Goal: Information Seeking & Learning: Learn about a topic

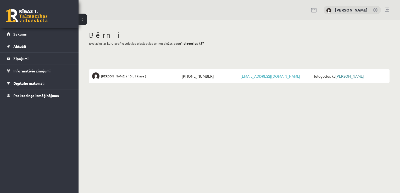
click at [348, 77] on link "[PERSON_NAME]" at bounding box center [350, 76] width 29 height 5
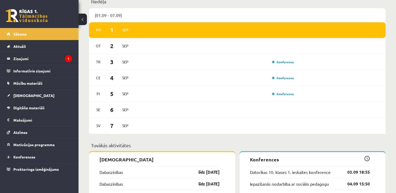
scroll to position [288, 0]
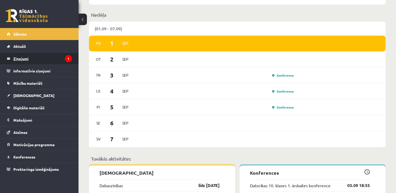
click at [38, 58] on legend "Ziņojumi 1" at bounding box center [42, 59] width 59 height 12
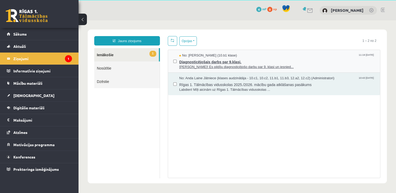
click at [253, 61] on span "Diagnosticējošais darbs par 9.klasi." at bounding box center [277, 61] width 196 height 7
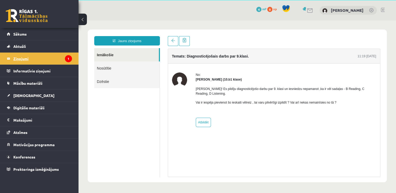
click at [43, 61] on legend "Ziņojumi 1" at bounding box center [42, 59] width 59 height 12
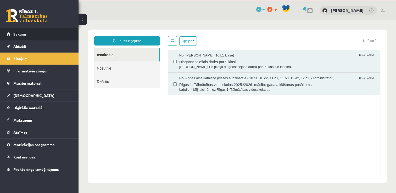
click at [38, 35] on link "Sākums" at bounding box center [39, 34] width 65 height 12
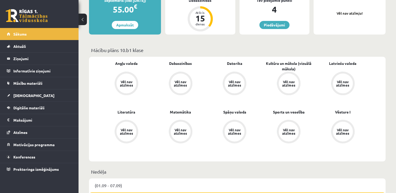
scroll to position [26, 0]
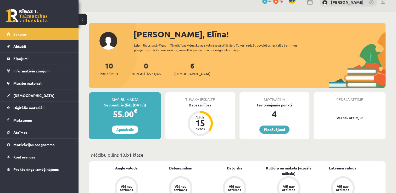
click at [202, 114] on div "Atlicis 15 dienas" at bounding box center [200, 123] width 21 height 21
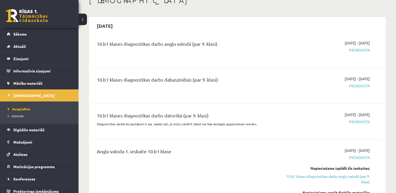
scroll to position [52, 0]
click at [358, 50] on span "Pievienota" at bounding box center [327, 51] width 86 height 6
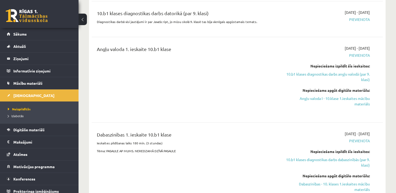
scroll to position [157, 0]
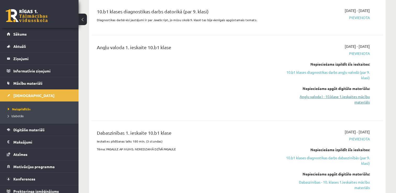
click at [329, 98] on link "Angļu valoda I - 10.klase 1.ieskaites mācību materiāls" at bounding box center [327, 99] width 86 height 11
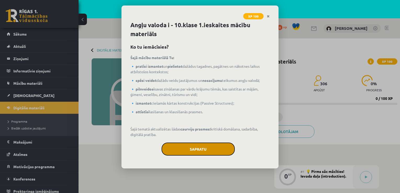
click at [210, 145] on button "Sapratu" at bounding box center [198, 149] width 73 height 13
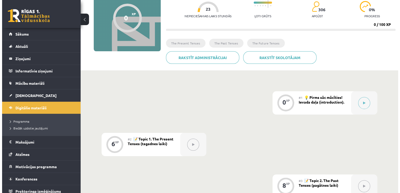
scroll to position [79, 0]
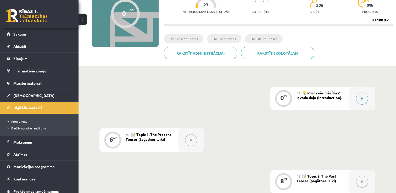
click at [357, 100] on div at bounding box center [362, 98] width 26 height 23
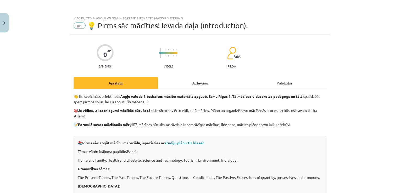
click at [97, 52] on div at bounding box center [105, 52] width 17 height 17
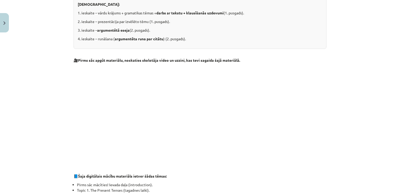
scroll to position [210, 0]
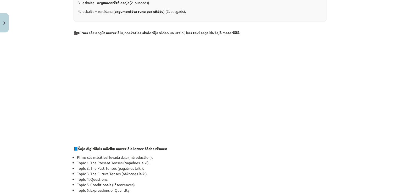
click at [263, 157] on li "Pirms sāc mācīties! Ievada daļa (introduction)." at bounding box center [202, 158] width 250 height 6
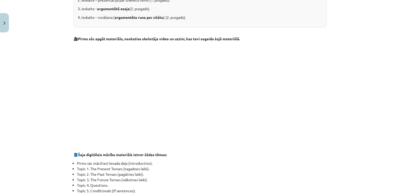
scroll to position [201, 0]
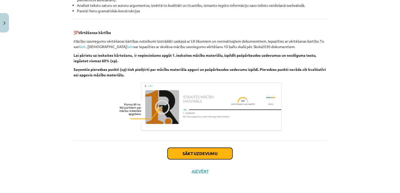
click at [201, 150] on button "Sākt uzdevumu" at bounding box center [200, 154] width 65 height 12
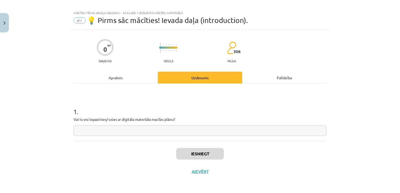
click at [121, 129] on input "text" at bounding box center [200, 130] width 253 height 11
click at [120, 75] on div "Apraksts" at bounding box center [116, 78] width 84 height 12
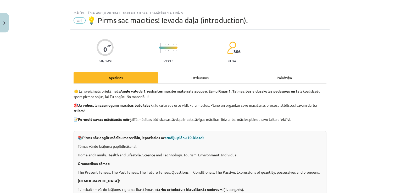
click at [188, 78] on div "Uzdevums" at bounding box center [200, 78] width 84 height 12
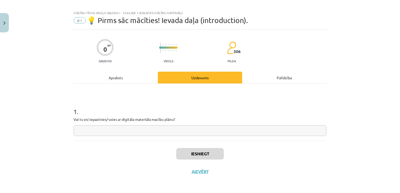
click at [144, 133] on input "text" at bounding box center [200, 130] width 253 height 11
click at [289, 76] on div "Palīdzība" at bounding box center [284, 78] width 84 height 12
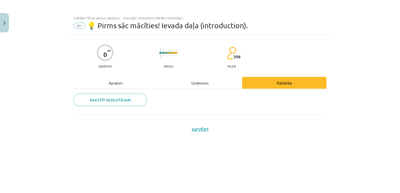
click at [220, 83] on div "Uzdevums" at bounding box center [200, 83] width 84 height 12
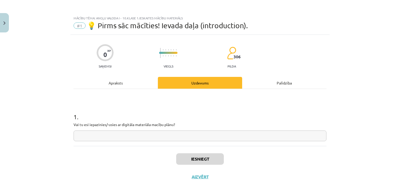
click at [234, 57] on span "306" at bounding box center [237, 56] width 7 height 5
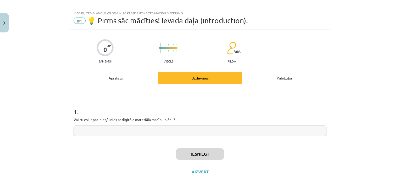
scroll to position [5, 0]
click at [105, 126] on input "text" at bounding box center [200, 130] width 253 height 11
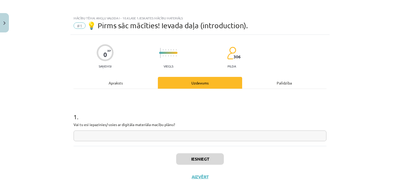
click at [94, 136] on input "text" at bounding box center [200, 136] width 253 height 11
click at [123, 77] on div "Apraksts" at bounding box center [116, 83] width 84 height 12
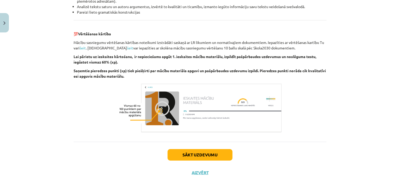
scroll to position [594, 0]
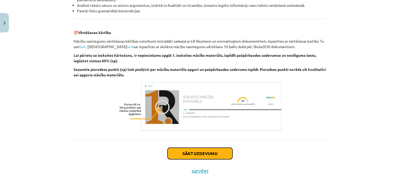
click at [187, 156] on button "Sākt uzdevumu" at bounding box center [200, 154] width 65 height 12
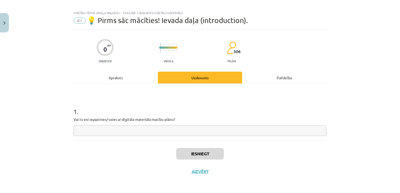
click at [184, 131] on input "text" at bounding box center [200, 130] width 253 height 11
type input "*"
click at [272, 131] on input "*" at bounding box center [200, 130] width 253 height 11
click at [290, 136] on div "1 . Vai tu esi iepazinies/-usies ar digitāla materiāla macību plānu?" at bounding box center [200, 112] width 253 height 57
click at [215, 130] on input "text" at bounding box center [200, 130] width 253 height 11
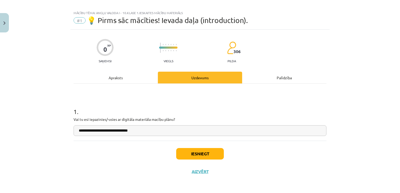
click at [121, 130] on input "**********" at bounding box center [200, 130] width 253 height 11
type input "**********"
click at [206, 154] on button "Iesniegt" at bounding box center [200, 154] width 48 height 12
click at [277, 150] on div "Iesniegt Aizvērt" at bounding box center [200, 159] width 253 height 37
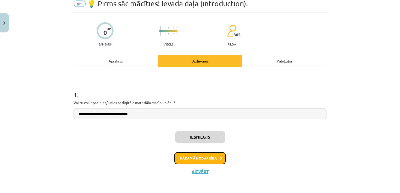
click at [215, 160] on button "Nākamā nodarbība" at bounding box center [199, 158] width 51 height 12
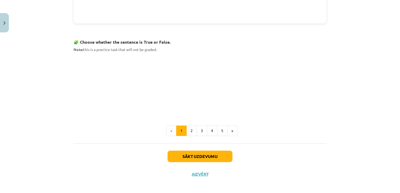
scroll to position [320, 0]
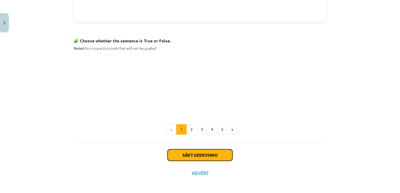
click at [224, 152] on button "Sākt uzdevumu" at bounding box center [200, 156] width 65 height 12
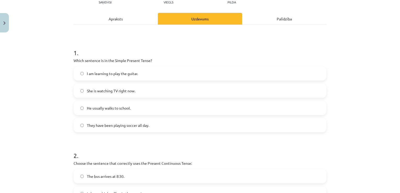
scroll to position [65, 0]
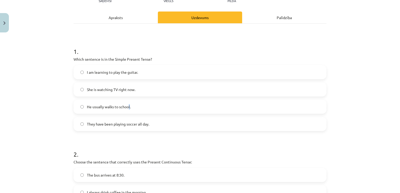
click at [128, 105] on span "He usually walks to school." at bounding box center [109, 107] width 44 height 6
drag, startPoint x: 128, startPoint y: 105, endPoint x: 117, endPoint y: 105, distance: 11.0
click at [117, 105] on span "He usually walks to school." at bounding box center [109, 107] width 44 height 6
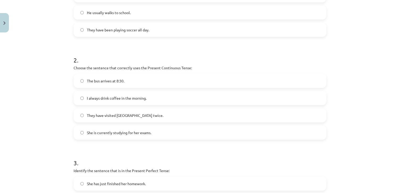
scroll to position [170, 0]
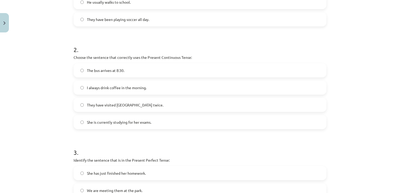
click at [114, 119] on label "She is currently studying for her exams." at bounding box center [200, 122] width 252 height 13
click at [128, 91] on label "I always drink coffee in the morning." at bounding box center [200, 87] width 252 height 13
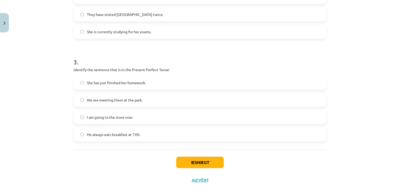
scroll to position [270, 0]
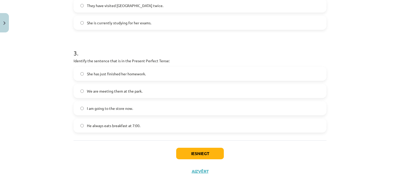
click at [121, 108] on span "I am going to the store now." at bounding box center [110, 109] width 46 height 6
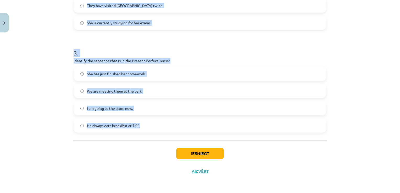
drag, startPoint x: 71, startPoint y: 63, endPoint x: 143, endPoint y: 124, distance: 94.3
drag, startPoint x: 143, startPoint y: 124, endPoint x: 125, endPoint y: 126, distance: 18.4
copy form "Which sentence is in the Simple Present Tense? I am learning to play the guitar…"
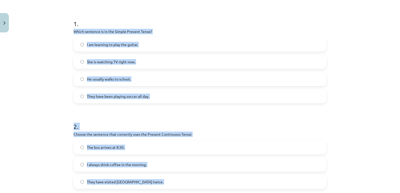
scroll to position [86, 0]
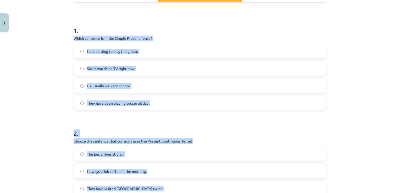
click at [27, 82] on div "Mācību tēma: Angļu valoda i - 10.klase 1.ieskaites mācību materiāls #2 📝 Topic …" at bounding box center [200, 96] width 400 height 193
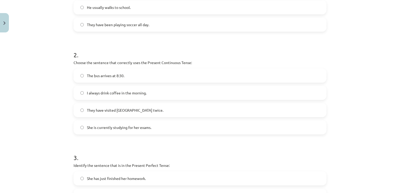
click at [108, 126] on span "She is currently studying for her exams." at bounding box center [119, 128] width 64 height 6
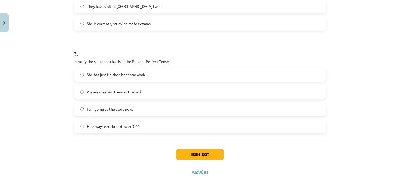
scroll to position [270, 0]
click at [136, 79] on label "She has just finished her homework." at bounding box center [200, 73] width 252 height 13
click at [196, 156] on button "Iesniegt" at bounding box center [200, 154] width 48 height 12
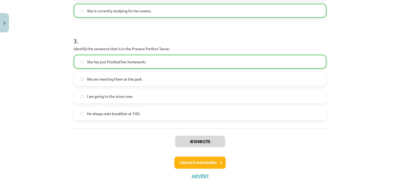
scroll to position [286, 0]
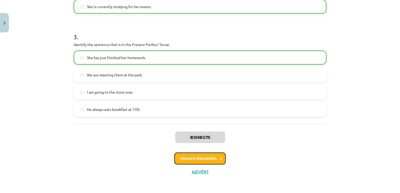
click at [212, 158] on button "Nākamā nodarbība" at bounding box center [199, 159] width 51 height 12
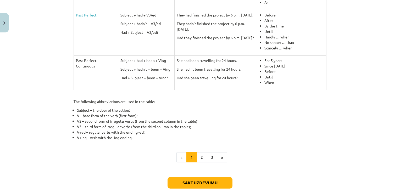
scroll to position [223, 0]
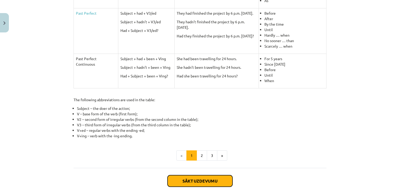
click at [208, 177] on button "Sākt uzdevumu" at bounding box center [200, 182] width 65 height 12
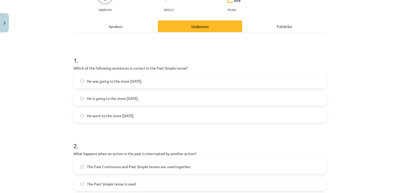
scroll to position [65, 0]
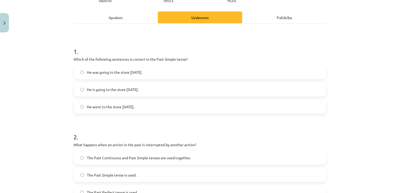
click at [113, 107] on span "He went to the store yesterday." at bounding box center [110, 107] width 47 height 6
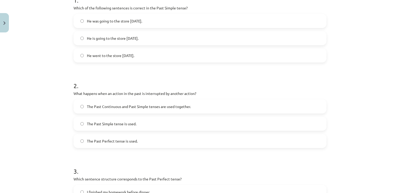
scroll to position [118, 0]
click at [119, 37] on span "He is going to the store yesterday." at bounding box center [113, 38] width 52 height 6
click at [151, 123] on label "The Past Simple tense is used." at bounding box center [200, 122] width 252 height 13
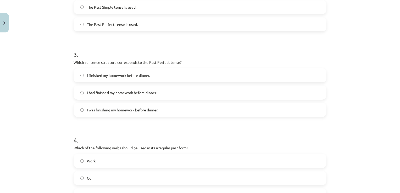
scroll to position [249, 0]
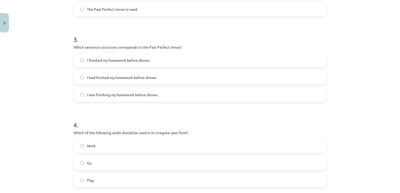
click at [151, 92] on span "I was finishing my homework before dinner." at bounding box center [122, 95] width 71 height 6
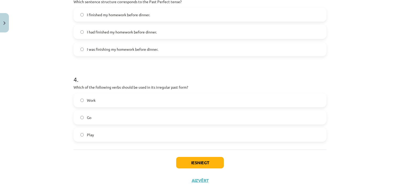
scroll to position [304, 0]
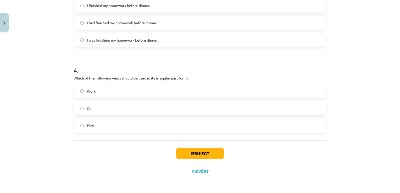
click at [111, 95] on label "Work" at bounding box center [200, 91] width 252 height 13
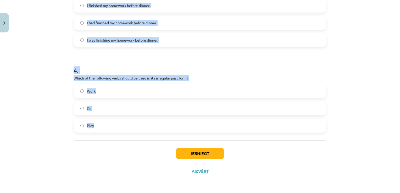
drag, startPoint x: 72, startPoint y: 123, endPoint x: 136, endPoint y: 128, distance: 64.6
copy form "Which of the following sentences is correct in the Past Simple tense? He was go…"
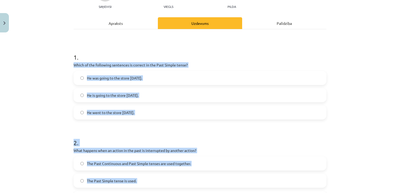
scroll to position [0, 0]
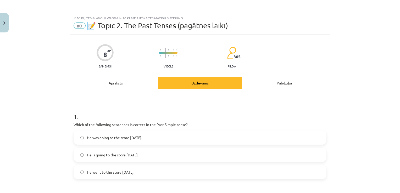
click at [24, 111] on div "Mācību tēma: Angļu valoda i - 10.klase 1.ieskaites mācību materiāls #3 📝 Topic …" at bounding box center [200, 96] width 400 height 193
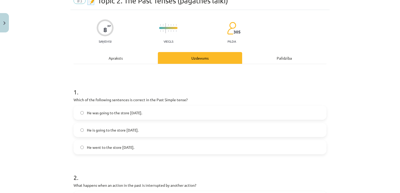
scroll to position [26, 0]
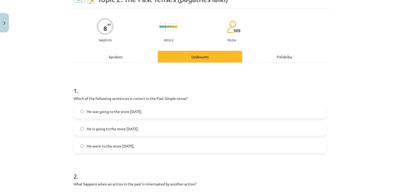
click at [121, 147] on span "He went to the store yesterday." at bounding box center [110, 147] width 47 height 6
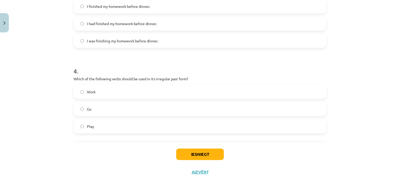
scroll to position [304, 0]
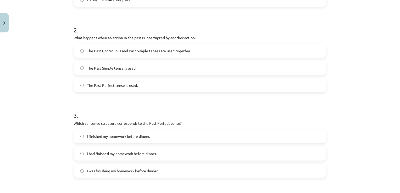
click at [149, 50] on span "The Past Continuous and Past Simple tenses are used together." at bounding box center [139, 51] width 104 height 6
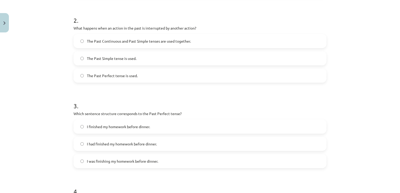
scroll to position [199, 0]
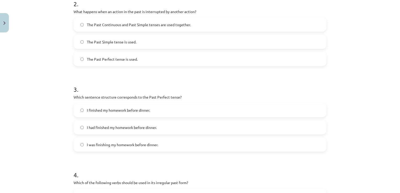
click at [116, 123] on label "I had finished my homework before dinner." at bounding box center [200, 127] width 252 height 13
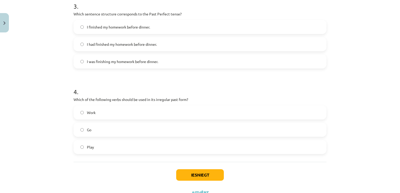
scroll to position [304, 0]
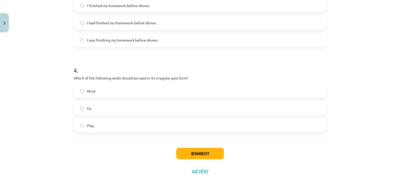
click at [113, 108] on label "Go" at bounding box center [200, 108] width 252 height 13
click at [192, 156] on button "Iesniegt" at bounding box center [200, 154] width 48 height 12
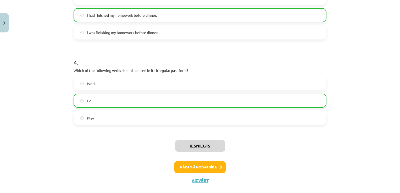
scroll to position [320, 0]
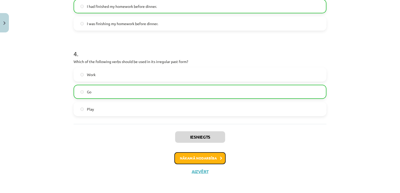
click at [197, 157] on button "Nākamā nodarbība" at bounding box center [199, 158] width 51 height 12
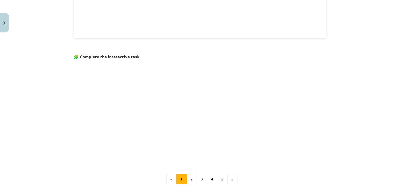
scroll to position [337, 0]
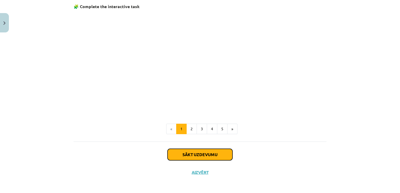
click at [201, 153] on button "Sākt uzdevumu" at bounding box center [200, 155] width 65 height 12
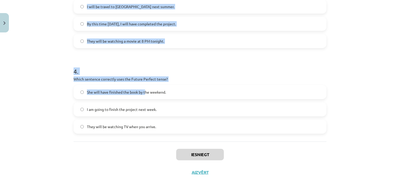
scroll to position [304, 0]
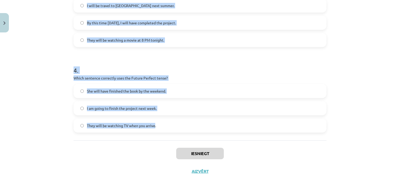
drag, startPoint x: 70, startPoint y: 58, endPoint x: 153, endPoint y: 128, distance: 108.8
drag, startPoint x: 153, startPoint y: 128, endPoint x: 144, endPoint y: 125, distance: 10.0
copy form "Which sentence correctly uses "will" to make a prediction? She is going to stud…"
click at [292, 77] on p "Which sentence correctly uses the Future Perfect tense?" at bounding box center [200, 78] width 253 height 6
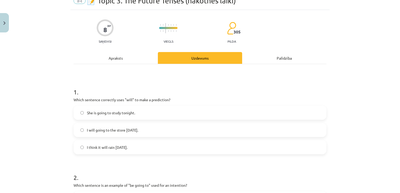
scroll to position [26, 0]
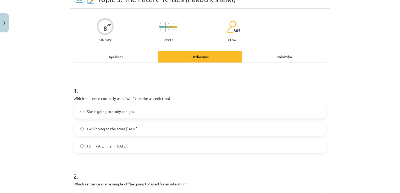
click at [112, 146] on span "I think it will rain tomorrow." at bounding box center [107, 147] width 41 height 6
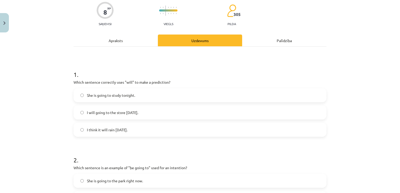
scroll to position [131, 0]
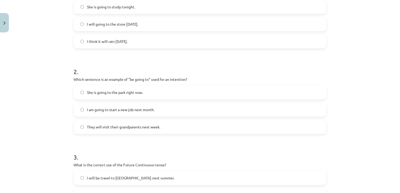
click at [125, 105] on label "I am going to start a new job next month." at bounding box center [200, 109] width 252 height 13
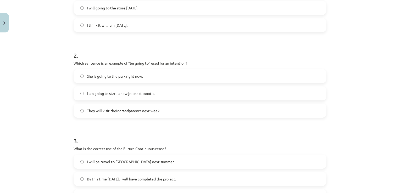
scroll to position [236, 0]
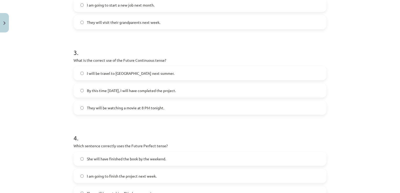
click at [154, 108] on span "They will be watching a movie at 8 PM tonight." at bounding box center [125, 108] width 77 height 6
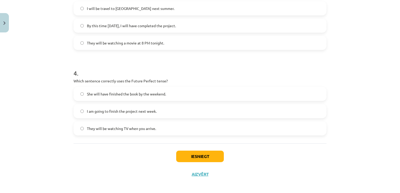
scroll to position [304, 0]
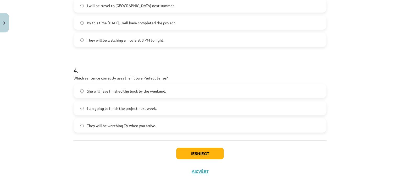
click at [159, 92] on span "She will have finished the book by the weekend." at bounding box center [126, 92] width 79 height 6
click at [185, 152] on button "Iesniegt" at bounding box center [200, 154] width 48 height 12
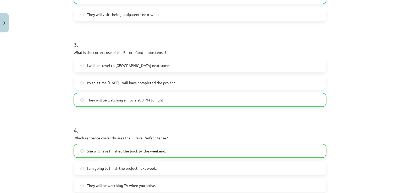
scroll to position [320, 0]
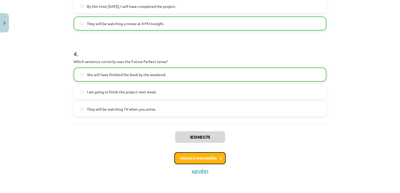
click at [199, 160] on button "Nākamā nodarbība" at bounding box center [199, 158] width 51 height 12
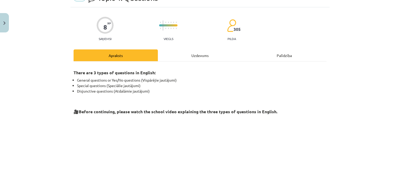
scroll to position [128, 0]
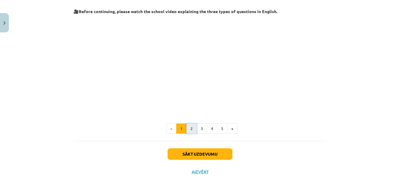
click at [193, 132] on button "2" at bounding box center [192, 129] width 10 height 10
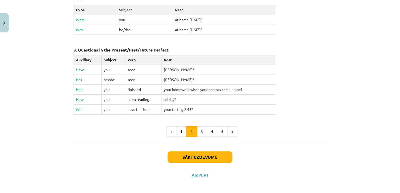
scroll to position [251, 0]
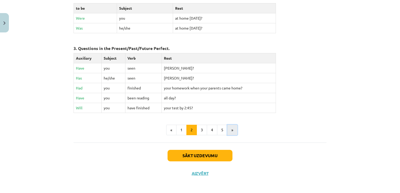
click at [229, 129] on button "»" at bounding box center [232, 130] width 10 height 10
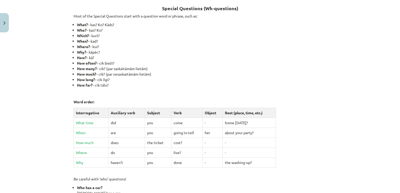
scroll to position [94, 0]
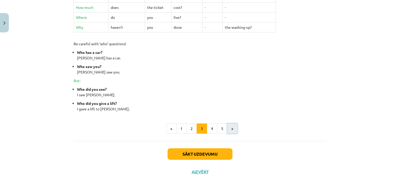
click at [230, 132] on button "»" at bounding box center [232, 129] width 10 height 10
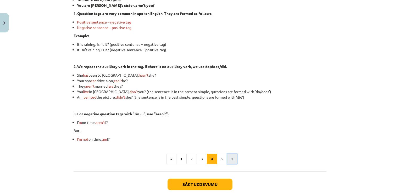
click at [229, 159] on button "»" at bounding box center [232, 159] width 10 height 10
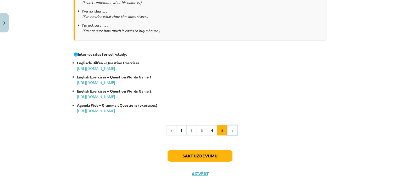
scroll to position [276, 0]
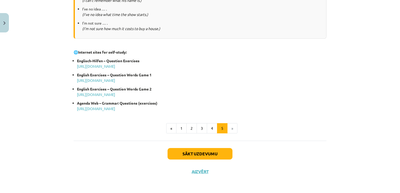
click at [232, 131] on li "»" at bounding box center [233, 128] width 10 height 10
click at [184, 154] on button "Sākt uzdevumu" at bounding box center [200, 154] width 65 height 12
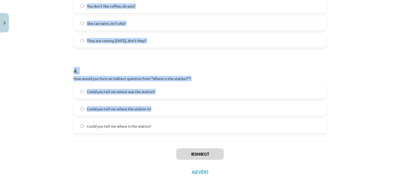
scroll to position [304, 0]
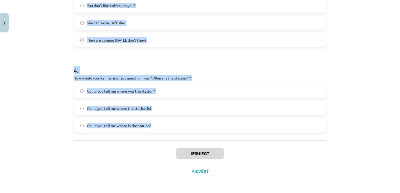
drag, startPoint x: 71, startPoint y: 45, endPoint x: 151, endPoint y: 124, distance: 112.8
drag, startPoint x: 151, startPoint y: 124, endPoint x: 131, endPoint y: 125, distance: 20.2
copy form "What is the correct word order for a question in the Present Simple tense? Verb…"
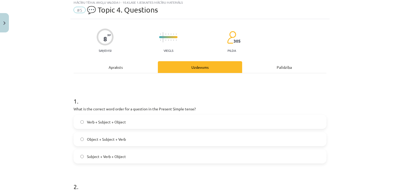
scroll to position [15, 0]
click at [133, 120] on label "Verb + Subject + Object" at bounding box center [200, 122] width 252 height 13
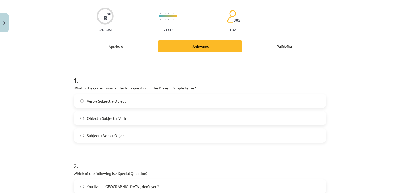
scroll to position [120, 0]
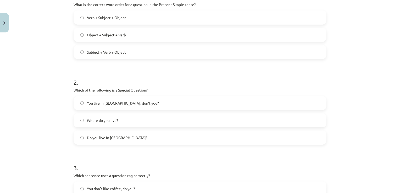
click at [108, 118] on span "Where do you live?" at bounding box center [102, 121] width 31 height 6
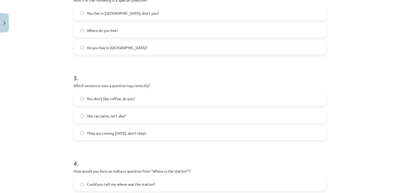
scroll to position [225, 0]
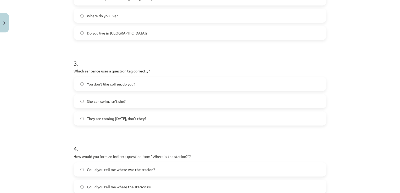
click at [131, 102] on label "She can swim, isn’t she?" at bounding box center [200, 101] width 252 height 13
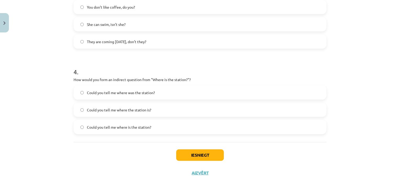
scroll to position [304, 0]
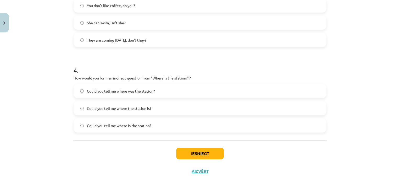
click at [135, 106] on span "Could you tell me where the station is?" at bounding box center [119, 109] width 64 height 6
click at [210, 153] on button "Iesniegt" at bounding box center [200, 154] width 48 height 12
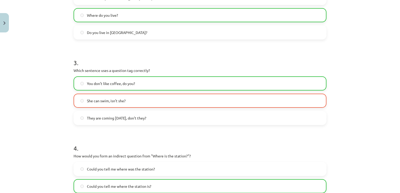
scroll to position [225, 0]
click at [162, 85] on label "You don’t like coffee, do you?" at bounding box center [200, 84] width 252 height 13
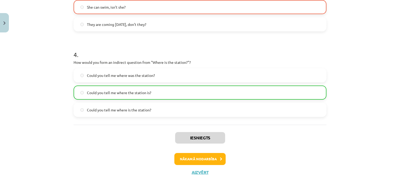
scroll to position [320, 0]
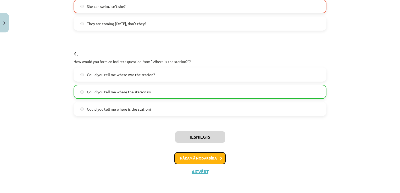
click at [216, 157] on button "Nākamā nodarbība" at bounding box center [199, 158] width 51 height 12
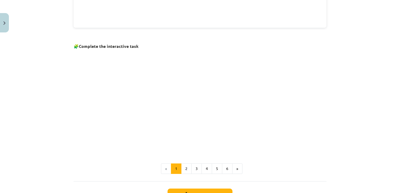
scroll to position [354, 0]
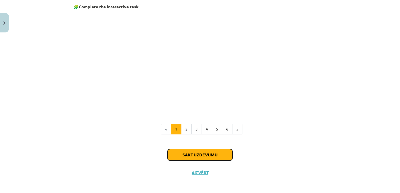
click at [210, 153] on button "Sākt uzdevumu" at bounding box center [200, 155] width 65 height 12
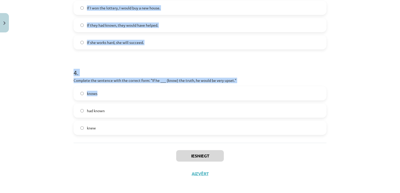
scroll to position [304, 0]
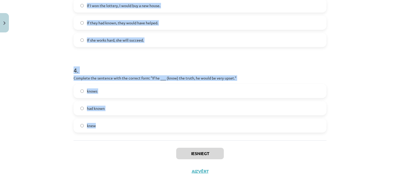
drag, startPoint x: 70, startPoint y: 83, endPoint x: 119, endPoint y: 127, distance: 66.1
drag, startPoint x: 119, startPoint y: 127, endPoint x: 100, endPoint y: 78, distance: 52.4
copy form "Which conditional is used to express a general truth? First Conditional Second …"
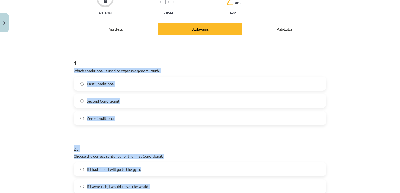
scroll to position [42, 0]
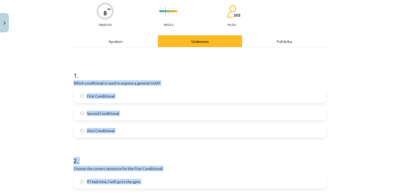
click at [62, 91] on div "Mācību tēma: Angļu valoda i - 10.klase 1.ieskaites mācību materiāls #6 📝 Topic …" at bounding box center [200, 96] width 400 height 193
click at [62, 127] on div "Mācību tēma: Angļu valoda i - 10.klase 1.ieskaites mācību materiāls #6 📝 Topic …" at bounding box center [200, 96] width 400 height 193
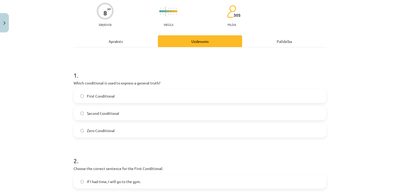
click at [79, 128] on label "Zero Conditional" at bounding box center [200, 130] width 252 height 13
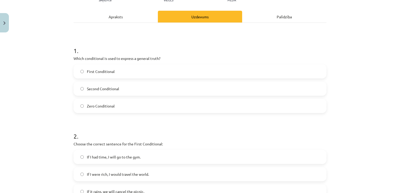
scroll to position [146, 0]
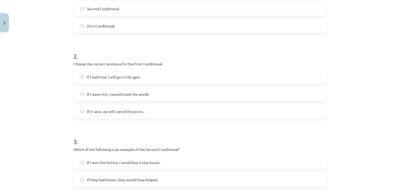
click at [130, 111] on span "If it rains, we will cancel the picnic." at bounding box center [115, 112] width 57 height 6
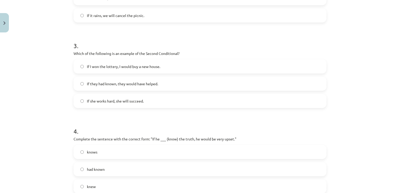
scroll to position [251, 0]
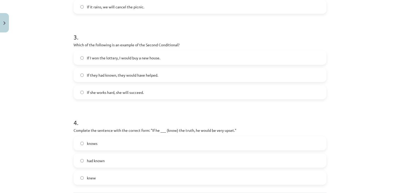
click at [112, 54] on label "If I won the lottery, I would buy a new house." at bounding box center [200, 57] width 252 height 13
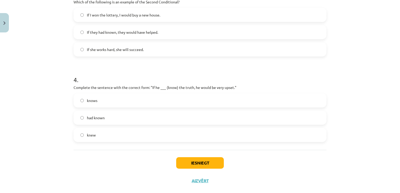
scroll to position [304, 0]
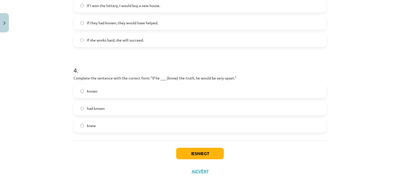
click at [95, 123] on label "knew" at bounding box center [200, 125] width 252 height 13
click at [99, 107] on span "had known" at bounding box center [96, 109] width 18 height 6
click at [185, 152] on button "Iesniegt" at bounding box center [200, 154] width 48 height 12
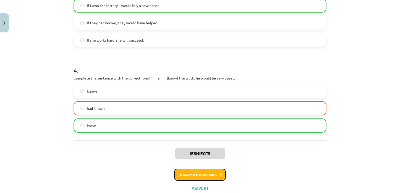
click at [206, 174] on button "Nākamā nodarbība" at bounding box center [199, 175] width 51 height 12
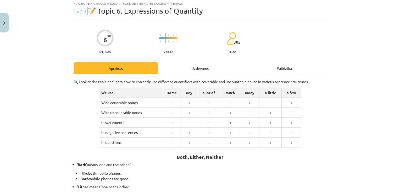
scroll to position [13, 0]
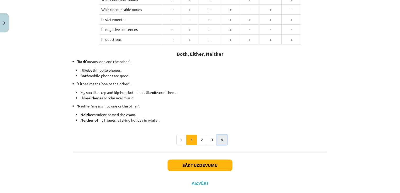
click at [222, 140] on button "»" at bounding box center [222, 140] width 10 height 10
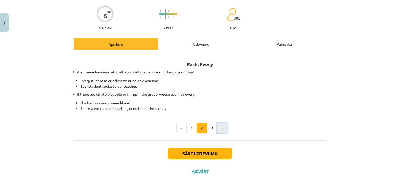
click at [221, 128] on button "»" at bounding box center [222, 128] width 10 height 10
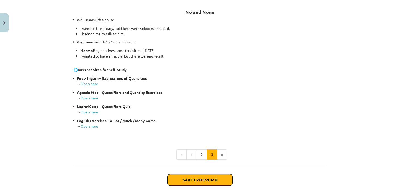
click at [204, 175] on button "Sākt uzdevumu" at bounding box center [200, 180] width 65 height 12
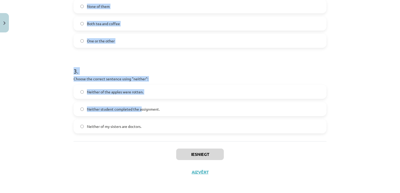
scroll to position [223, 0]
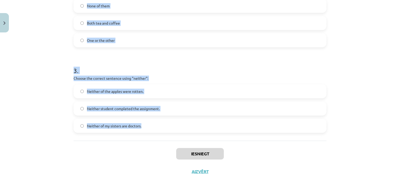
drag, startPoint x: 73, startPoint y: 108, endPoint x: 144, endPoint y: 129, distance: 74.7
click at [144, 129] on form "1 . Which sentence correctly uses the word "both"? Both of the students passed …" at bounding box center [200, 7] width 253 height 252
drag, startPoint x: 144, startPoint y: 129, endPoint x: 131, endPoint y: 126, distance: 13.7
copy form "Which sentence correctly uses the word "both"? Both of the students passed the …"
click at [59, 70] on div "Mācību tēma: Angļu valoda i - 10.klase 1.ieskaites mācību materiāls #7 📝 Topic …" at bounding box center [200, 96] width 400 height 193
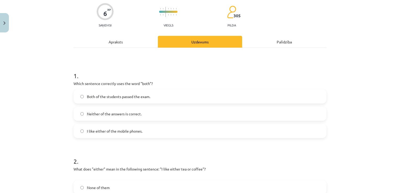
scroll to position [40, 0]
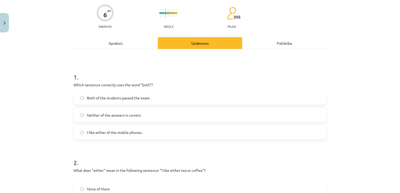
click at [157, 98] on label "Both of the students passed the exam." at bounding box center [200, 97] width 252 height 13
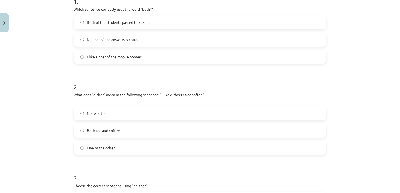
scroll to position [118, 0]
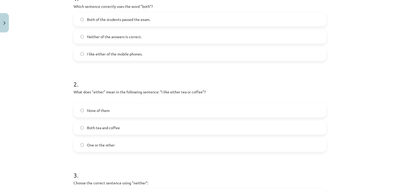
click at [96, 148] on label "One or the other" at bounding box center [200, 145] width 252 height 13
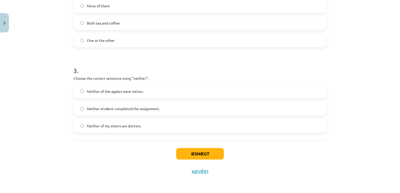
click at [113, 110] on span "Neither student completed the assignment." at bounding box center [123, 109] width 73 height 6
click at [162, 110] on label "Neither student completed the assignment." at bounding box center [200, 108] width 252 height 13
click at [205, 155] on button "Iesniegt" at bounding box center [200, 154] width 48 height 12
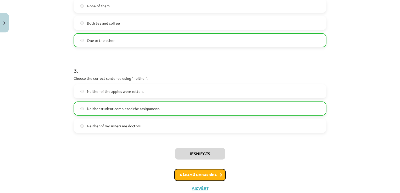
click at [208, 177] on button "Nākamā nodarbība" at bounding box center [199, 175] width 51 height 12
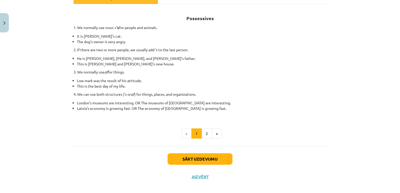
scroll to position [90, 0]
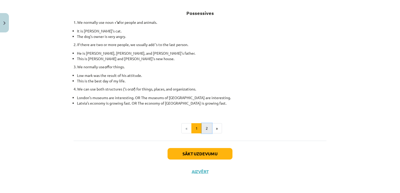
click at [208, 131] on button "2" at bounding box center [207, 128] width 10 height 10
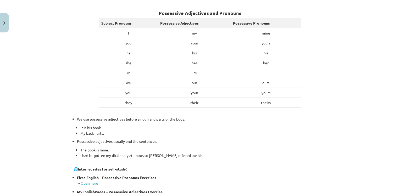
scroll to position [207, 0]
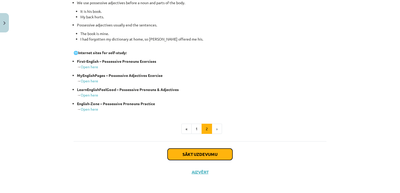
click at [195, 151] on button "Sākt uzdevumu" at bounding box center [200, 155] width 65 height 12
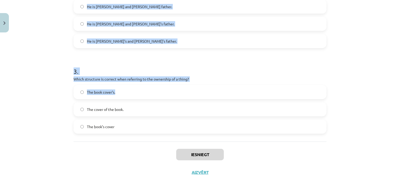
scroll to position [218, 0]
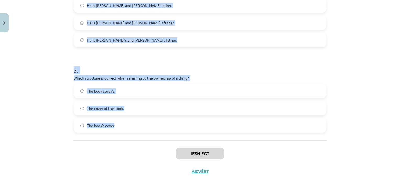
drag, startPoint x: 70, startPoint y: 84, endPoint x: 127, endPoint y: 125, distance: 69.7
drag, startPoint x: 127, startPoint y: 125, endPoint x: 93, endPoint y: 78, distance: 57.9
copy form "Which sentence correctly shows possession for a single person? It is Janes cat.…"
click at [25, 98] on div "Mācību tēma: Angļu valoda i - 10.klase 1.ieskaites mācību materiāls #8 📝 Topic …" at bounding box center [200, 96] width 400 height 193
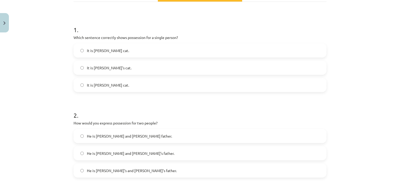
scroll to position [87, 0]
click at [109, 67] on label "It is Jane’s cat." at bounding box center [200, 68] width 252 height 13
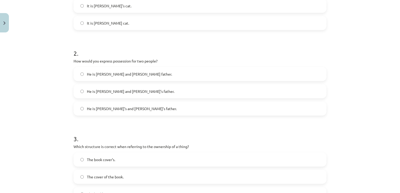
scroll to position [166, 0]
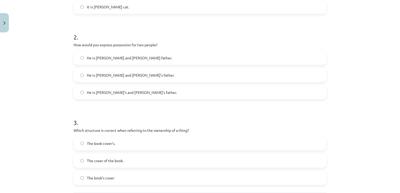
click at [144, 77] on label "He is Alice and James’s father." at bounding box center [200, 75] width 252 height 13
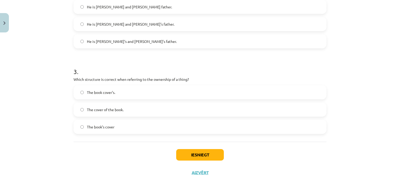
scroll to position [218, 0]
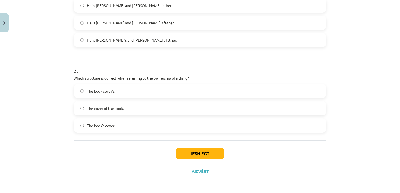
click at [116, 111] on span "The cover of the book." at bounding box center [105, 109] width 37 height 6
click at [190, 152] on button "Iesniegt" at bounding box center [200, 154] width 48 height 12
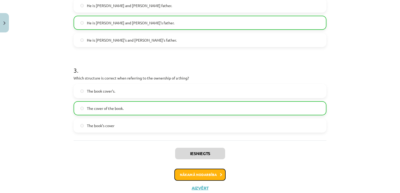
click at [205, 179] on button "Nākamā nodarbība" at bounding box center [199, 175] width 51 height 12
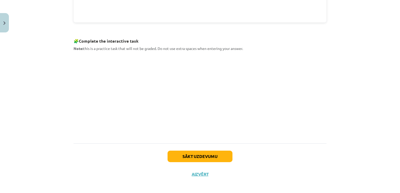
scroll to position [249, 0]
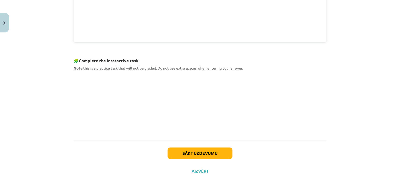
scroll to position [226, 0]
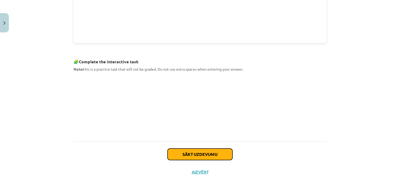
click at [194, 152] on button "Sākt uzdevumu" at bounding box center [200, 155] width 65 height 12
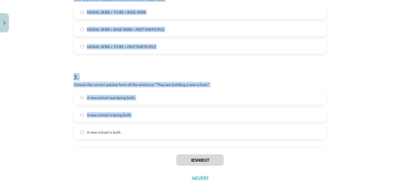
scroll to position [218, 0]
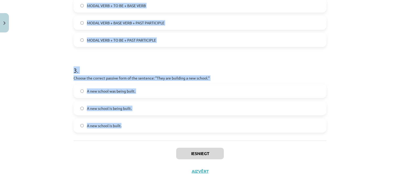
drag, startPoint x: 71, startPoint y: 59, endPoint x: 191, endPoint y: 136, distance: 142.1
copy form "Which of the following sentences is in the passive voice? They will write a let…"
click at [43, 95] on div "Mācību tēma: Angļu valoda i - 10.klase 1.ieskaites mācību materiāls #9 📝 Topic …" at bounding box center [200, 96] width 400 height 193
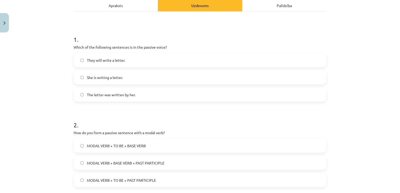
scroll to position [61, 0]
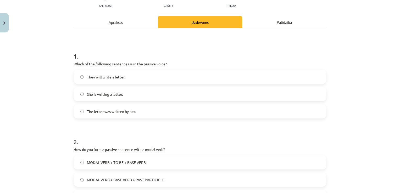
click at [113, 113] on span "The letter was written by her." at bounding box center [111, 112] width 49 height 6
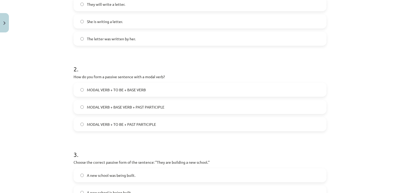
scroll to position [139, 0]
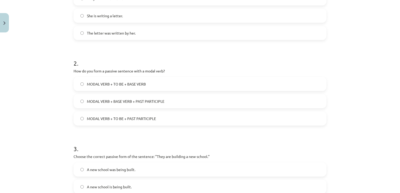
click at [159, 115] on label "MODAL VERB + TO BE + PAST PARTICIPLE" at bounding box center [200, 118] width 252 height 13
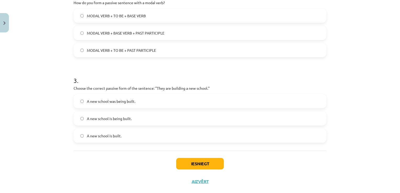
scroll to position [218, 0]
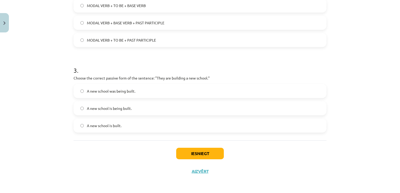
click at [137, 93] on label "A new school was being built." at bounding box center [200, 91] width 252 height 13
click at [141, 110] on label "A new school is being built." at bounding box center [200, 108] width 252 height 13
click at [191, 151] on button "Iesniegt" at bounding box center [200, 154] width 48 height 12
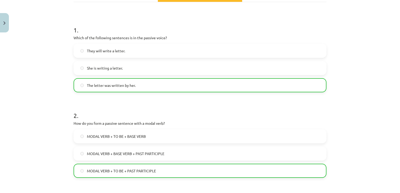
scroll to position [234, 0]
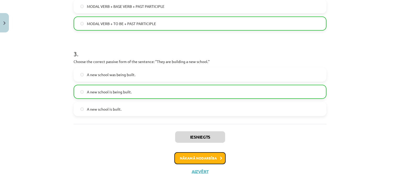
click at [217, 160] on button "Nākamā nodarbība" at bounding box center [199, 158] width 51 height 12
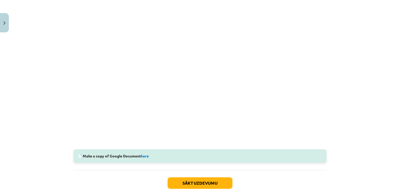
scroll to position [144, 0]
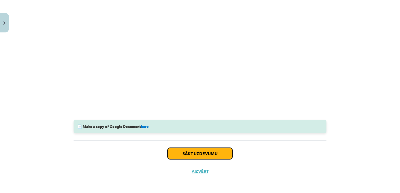
click at [214, 156] on button "Sākt uzdevumu" at bounding box center [200, 154] width 65 height 12
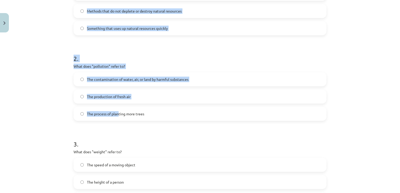
scroll to position [218, 0]
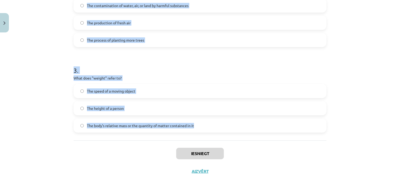
drag, startPoint x: 71, startPoint y: 111, endPoint x: 203, endPoint y: 125, distance: 132.5
copy form "What does "sustainable" mean? A process that relies heavily on fossil fuels Met…"
click at [51, 110] on div "Mācību tēma: Angļu valoda i - 10.klase 1.ieskaites mācību materiāls #10 🔤 Topic…" at bounding box center [200, 96] width 400 height 193
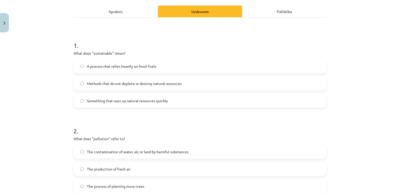
scroll to position [61, 0]
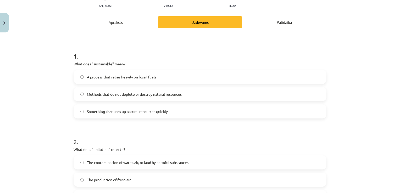
click at [106, 92] on span "Methods that do not deplete or destroy natural resources" at bounding box center [134, 95] width 95 height 6
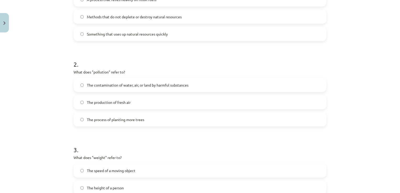
scroll to position [139, 0]
click at [141, 80] on label "The contamination of water, air, or land by harmful substances" at bounding box center [200, 84] width 252 height 13
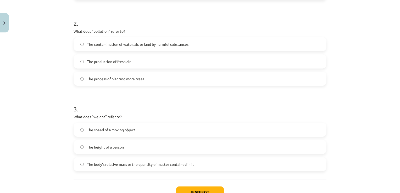
scroll to position [218, 0]
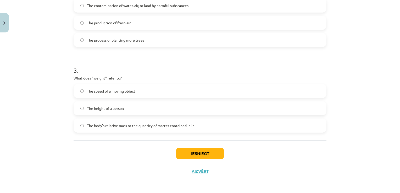
click at [102, 124] on span "The body's relative mass or the quantity of matter contained in it" at bounding box center [140, 126] width 107 height 6
click at [190, 150] on button "Iesniegt" at bounding box center [200, 154] width 48 height 12
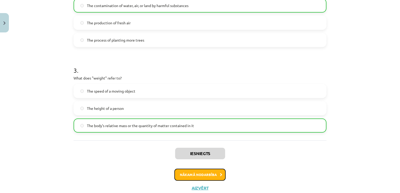
click at [185, 176] on button "Nākamā nodarbība" at bounding box center [199, 175] width 51 height 12
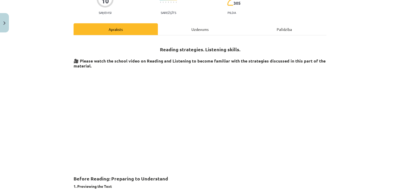
scroll to position [13, 0]
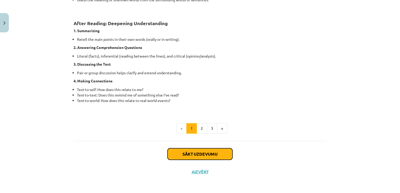
click at [211, 151] on button "Sākt uzdevumu" at bounding box center [200, 155] width 65 height 12
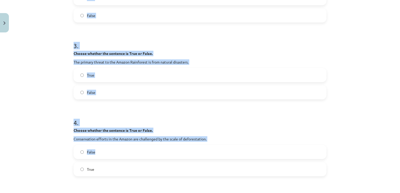
scroll to position [275, 0]
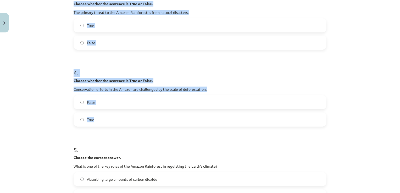
drag, startPoint x: 72, startPoint y: 110, endPoint x: 135, endPoint y: 115, distance: 63.6
click at [135, 115] on form "1 . Choose whether the sentence is True or False. The Amazon Rainforest is ofte…" at bounding box center [200, 145] width 253 height 632
click at [58, 119] on div "Mācību tēma: Angļu valoda i - 10.klase 1.ieskaites mācību materiāls #11 📖 🎧 Top…" at bounding box center [200, 96] width 400 height 193
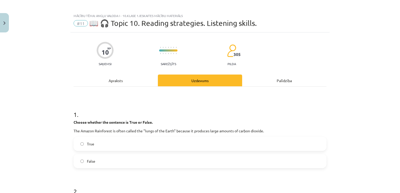
scroll to position [0, 0]
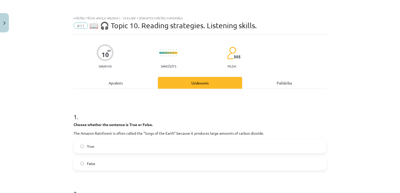
click at [124, 80] on div "Apraksts" at bounding box center [116, 83] width 84 height 12
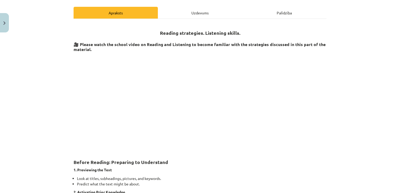
scroll to position [71, 0]
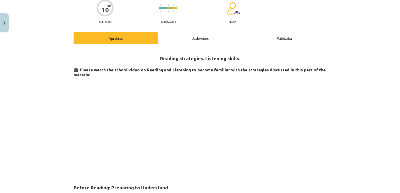
click at [181, 34] on div "Uzdevums" at bounding box center [200, 38] width 84 height 12
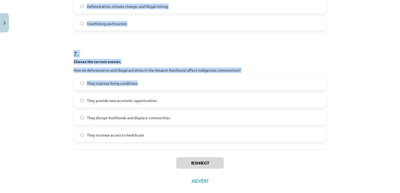
scroll to position [604, 0]
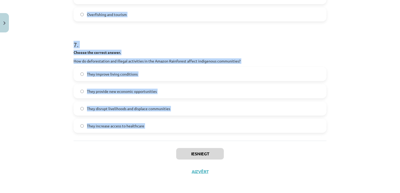
drag, startPoint x: 73, startPoint y: 58, endPoint x: 155, endPoint y: 142, distance: 117.3
copy form "Choose whether the sentence is True or False. The Amazon Rainforest is often ca…"
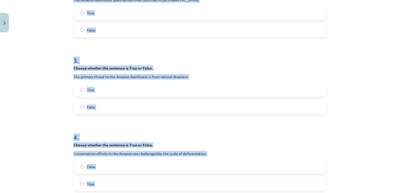
click at [57, 92] on div "Mācību tēma: Angļu valoda i - 10.klase 1.ieskaites mācību materiāls #11 📖 🎧 Top…" at bounding box center [200, 96] width 400 height 193
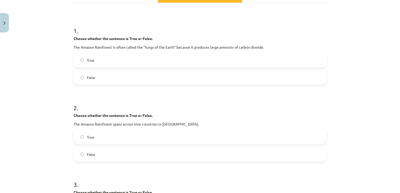
scroll to position [80, 0]
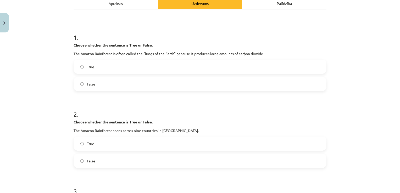
click at [103, 83] on label "False" at bounding box center [200, 84] width 252 height 13
drag, startPoint x: 78, startPoint y: 165, endPoint x: 56, endPoint y: 130, distance: 41.4
click at [78, 165] on label "False" at bounding box center [200, 161] width 252 height 13
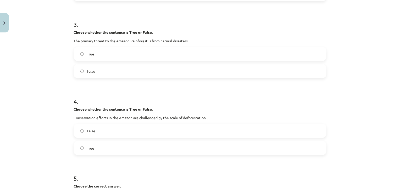
scroll to position [237, 0]
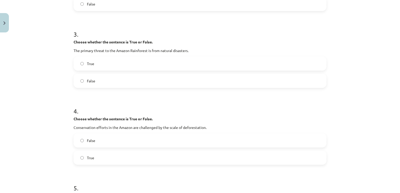
click at [87, 81] on span "False" at bounding box center [91, 81] width 8 height 6
click at [85, 155] on label "True" at bounding box center [200, 157] width 252 height 13
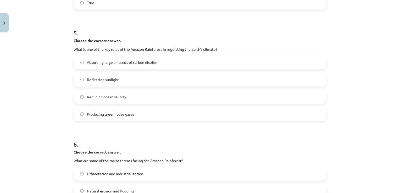
scroll to position [394, 0]
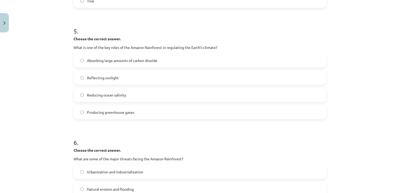
click at [98, 57] on label "Absorbing large amounts of carbon dioxide" at bounding box center [200, 60] width 252 height 13
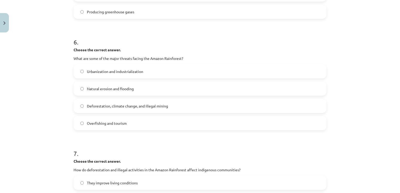
scroll to position [499, 0]
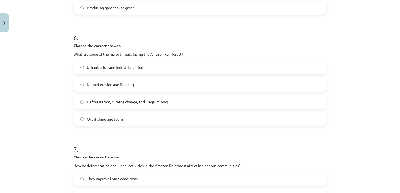
click at [105, 101] on span "Deforestation, climate change, and illegal mining" at bounding box center [127, 102] width 81 height 6
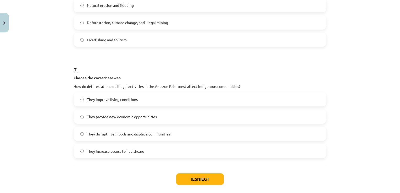
scroll to position [604, 0]
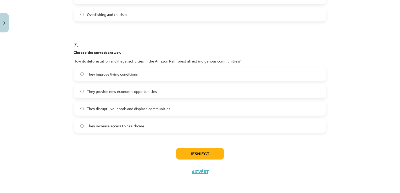
click at [114, 111] on label "They disrupt livelihoods and displace communities" at bounding box center [200, 108] width 252 height 13
click at [189, 153] on button "Iesniegt" at bounding box center [200, 154] width 48 height 12
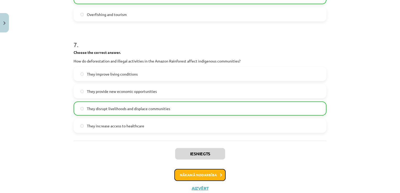
click at [196, 172] on button "Nākamā nodarbība" at bounding box center [199, 175] width 51 height 12
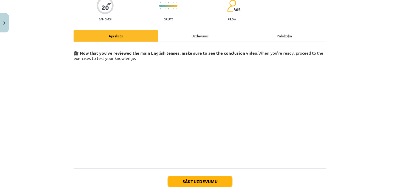
scroll to position [49, 0]
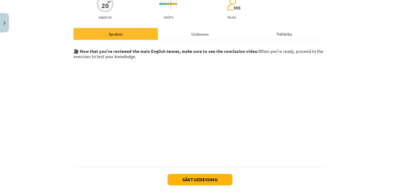
click at [187, 31] on div "Uzdevums" at bounding box center [200, 34] width 84 height 12
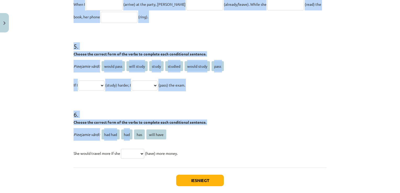
scroll to position [450, 0]
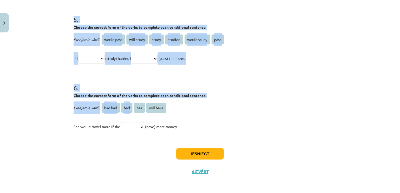
drag, startPoint x: 72, startPoint y: 85, endPoint x: 197, endPoint y: 121, distance: 130.1
drag, startPoint x: 197, startPoint y: 121, endPoint x: 171, endPoint y: 125, distance: 26.5
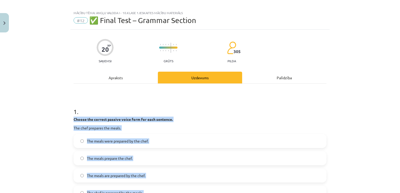
scroll to position [0, 0]
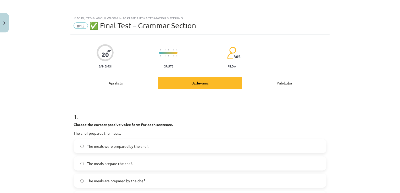
click at [50, 112] on div "Mācību tēma: Angļu valoda i - 10.klase 1.ieskaites mācību materiāls #12 ✅ Final…" at bounding box center [200, 96] width 400 height 193
click at [99, 142] on label "The meals were prepared by the chef." at bounding box center [200, 146] width 252 height 13
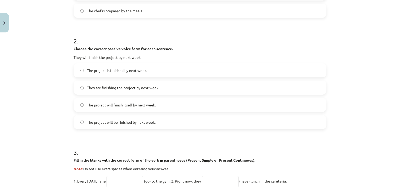
scroll to position [210, 0]
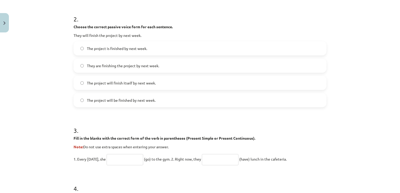
click at [128, 84] on span "The project will finish itself by next week." at bounding box center [121, 83] width 69 height 6
click at [126, 98] on span "The project will be finished by next week." at bounding box center [121, 101] width 69 height 6
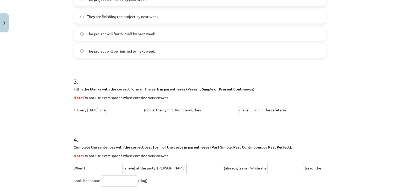
scroll to position [262, 0]
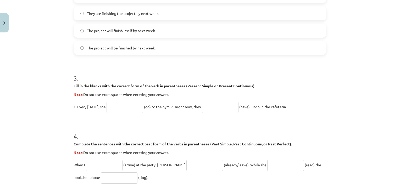
click at [121, 110] on input "text" at bounding box center [125, 107] width 37 height 11
type input "****"
click at [221, 107] on input "text" at bounding box center [220, 107] width 37 height 11
type input "**********"
click at [208, 114] on form "**********" at bounding box center [200, 81] width 253 height 478
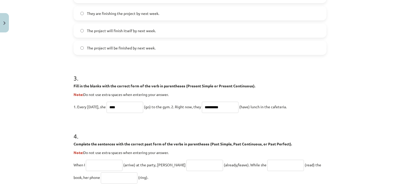
scroll to position [367, 0]
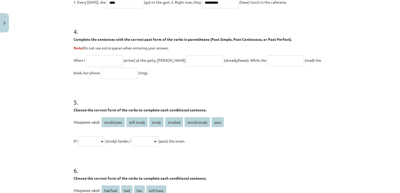
click at [104, 62] on input "text" at bounding box center [104, 60] width 37 height 11
type input "*******"
click at [187, 59] on input "text" at bounding box center [205, 60] width 37 height 11
type input "**********"
click at [269, 58] on input "text" at bounding box center [285, 60] width 37 height 11
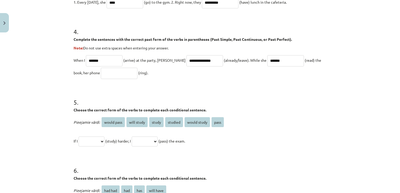
type input "*******"
click at [103, 71] on input "text" at bounding box center [119, 73] width 37 height 11
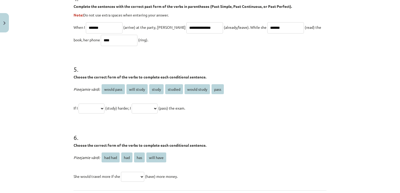
scroll to position [445, 0]
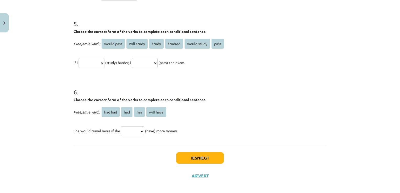
type input "****"
click at [97, 61] on select "**********" at bounding box center [92, 63] width 26 height 10
select select "*******"
click at [79, 58] on select "**********" at bounding box center [92, 63] width 26 height 10
click at [146, 59] on select "**********" at bounding box center [145, 63] width 26 height 10
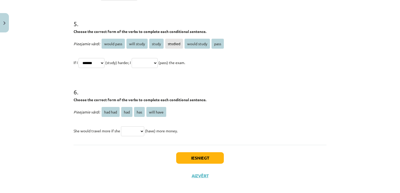
select select "**********"
click at [138, 58] on select "**********" at bounding box center [145, 63] width 26 height 10
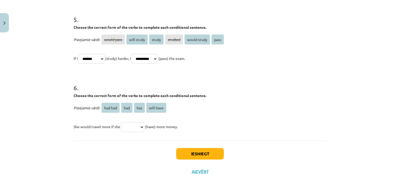
click at [126, 127] on select "******* *** *** *********" at bounding box center [132, 127] width 23 height 10
select select "***"
click at [121, 122] on select "******* *** *** *********" at bounding box center [132, 127] width 23 height 10
click at [188, 154] on button "Iesniegt" at bounding box center [200, 154] width 48 height 12
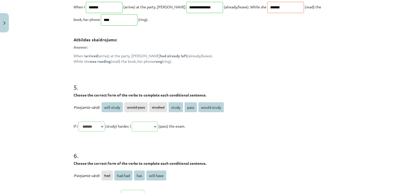
scroll to position [422, 0]
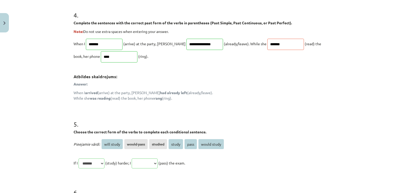
click at [266, 32] on p "Note: Do not use extra spaces when entering your answer." at bounding box center [200, 32] width 253 height 6
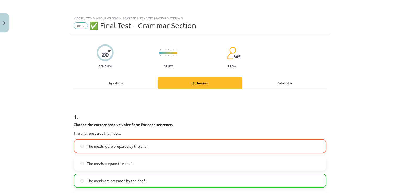
scroll to position [52, 0]
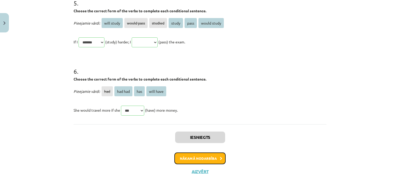
click at [211, 157] on button "Nākamā nodarbība" at bounding box center [199, 159] width 51 height 12
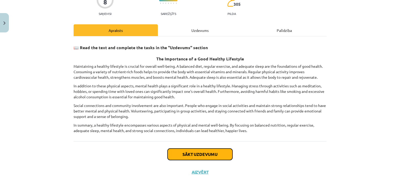
click at [208, 152] on button "Sākt uzdevumu" at bounding box center [200, 155] width 65 height 12
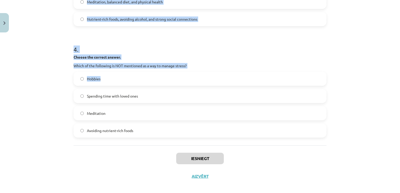
scroll to position [338, 0]
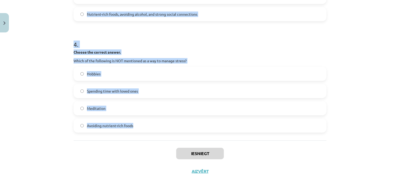
drag, startPoint x: 71, startPoint y: 32, endPoint x: 143, endPoint y: 130, distance: 121.4
drag, startPoint x: 143, startPoint y: 130, endPoint x: 124, endPoint y: 126, distance: 18.9
click at [53, 111] on div "Mācību tēma: Angļu valoda i - 10.klase 1.ieskaites mācību materiāls #13 ✅ Final…" at bounding box center [200, 96] width 400 height 193
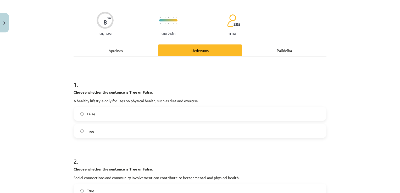
scroll to position [0, 0]
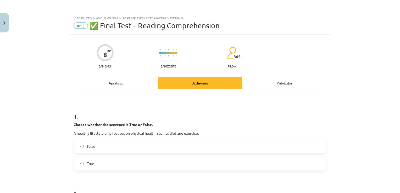
click at [122, 154] on div "False True" at bounding box center [200, 154] width 253 height 31
click at [119, 145] on label "False" at bounding box center [200, 146] width 252 height 13
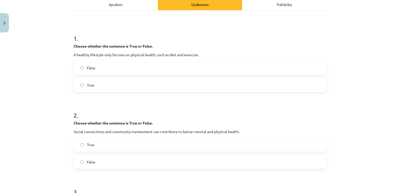
scroll to position [105, 0]
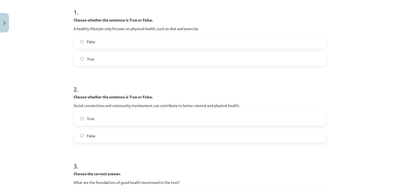
click at [101, 117] on label "True" at bounding box center [200, 118] width 252 height 13
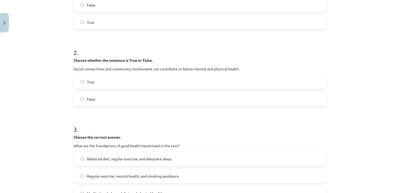
scroll to position [183, 0]
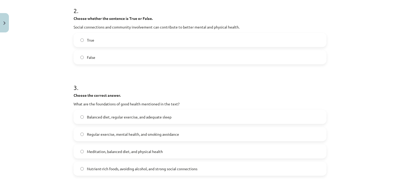
click at [125, 118] on span "Balanced diet, regular exercise, and adequate sleep" at bounding box center [129, 117] width 85 height 6
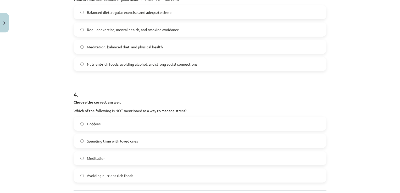
scroll to position [314, 0]
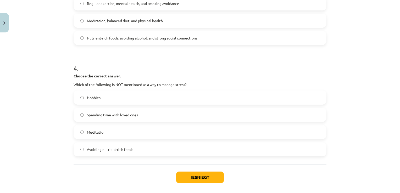
click at [96, 150] on span "Avoiding nutrient-rich foods" at bounding box center [110, 150] width 46 height 6
click at [182, 175] on button "Iesniegt" at bounding box center [200, 178] width 48 height 12
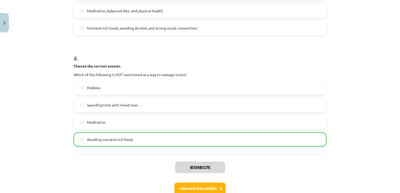
scroll to position [341, 0]
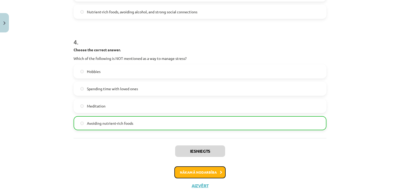
click at [212, 174] on button "Nākamā nodarbība" at bounding box center [199, 173] width 51 height 12
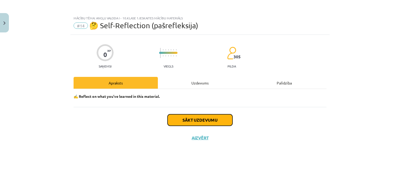
click at [188, 117] on button "Sākt uzdevumu" at bounding box center [200, 120] width 65 height 12
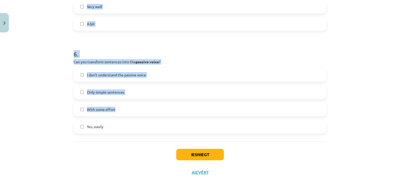
scroll to position [561, 0]
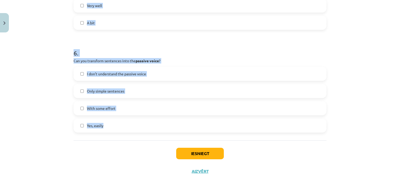
drag, startPoint x: 72, startPoint y: 72, endPoint x: 145, endPoint y: 132, distance: 94.3
drag, startPoint x: 145, startPoint y: 132, endPoint x: 110, endPoint y: 91, distance: 54.3
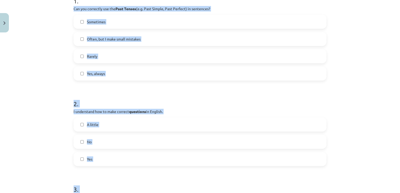
click at [48, 108] on div "Mācību tēma: Angļu valoda i - 10.klase 1.ieskaites mācību materiāls #14 🤔 Self-…" at bounding box center [200, 96] width 400 height 193
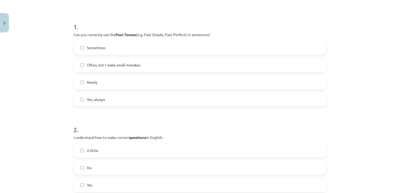
scroll to position [90, 0]
click at [124, 63] on span "Often, but I make small mistakes" at bounding box center [114, 66] width 54 height 6
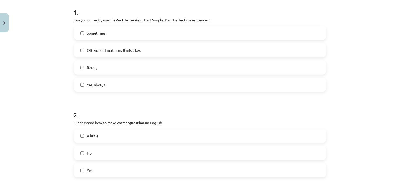
scroll to position [116, 0]
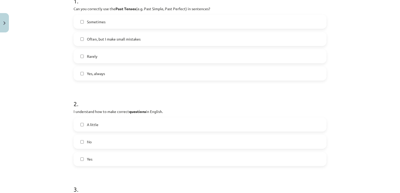
click at [95, 157] on label "Yes" at bounding box center [200, 159] width 252 height 13
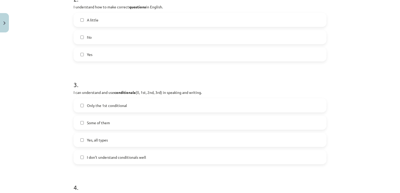
scroll to position [247, 0]
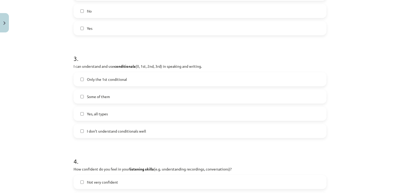
click at [111, 97] on label "Some of them" at bounding box center [200, 96] width 252 height 13
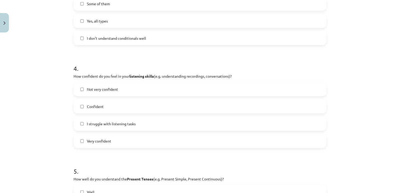
scroll to position [341, 0]
click at [117, 107] on label "Confident" at bounding box center [200, 106] width 252 height 13
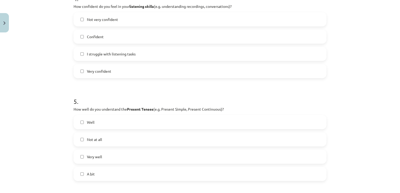
scroll to position [419, 0]
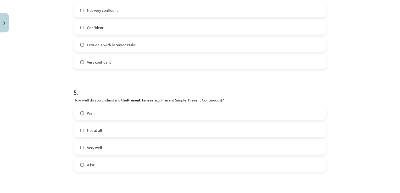
click at [106, 149] on label "Very well" at bounding box center [200, 147] width 252 height 13
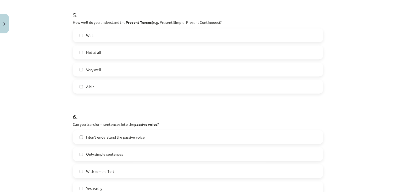
scroll to position [550, 0]
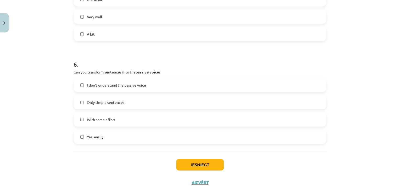
click at [103, 118] on span "With some effort" at bounding box center [101, 120] width 29 height 6
click at [189, 165] on button "Iesniegt" at bounding box center [200, 165] width 48 height 12
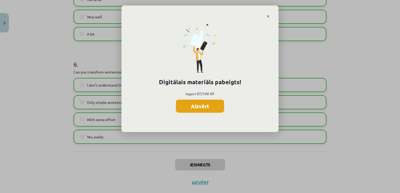
click at [207, 108] on button "Aizvērt" at bounding box center [200, 106] width 48 height 13
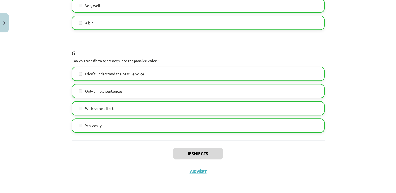
scroll to position [629, 0]
click at [200, 171] on button "Aizvērt" at bounding box center [198, 171] width 20 height 5
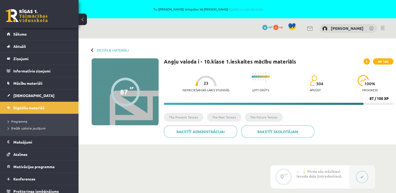
scroll to position [26, 0]
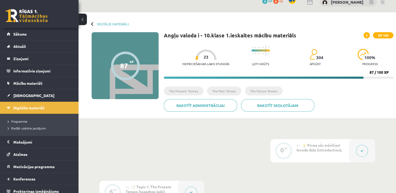
click at [205, 61] on div "Nepieciešamais laiks stundās 23" at bounding box center [206, 59] width 47 height 19
click at [204, 57] on span "23" at bounding box center [206, 57] width 5 height 5
click at [259, 48] on div at bounding box center [261, 48] width 18 height 4
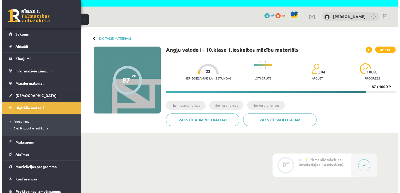
scroll to position [0, 0]
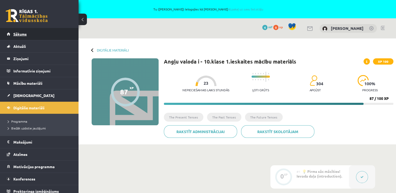
click at [24, 34] on span "Sākums" at bounding box center [19, 34] width 13 height 5
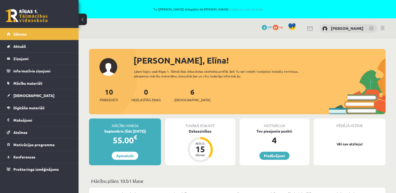
click at [187, 94] on div "6 Ieskaites" at bounding box center [192, 94] width 36 height 16
click at [185, 94] on link "6 Ieskaites" at bounding box center [192, 94] width 36 height 15
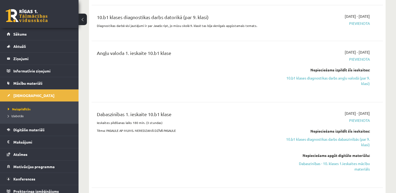
scroll to position [157, 0]
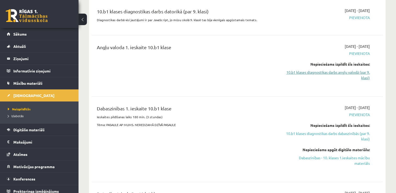
click at [324, 71] on link "10.b1 klases diagnostikas darbs angļu valodā (par 9. klasi)" at bounding box center [327, 75] width 86 height 11
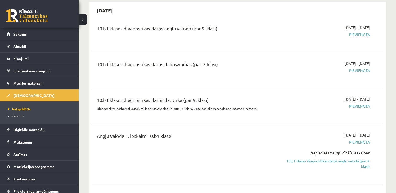
scroll to position [105, 0]
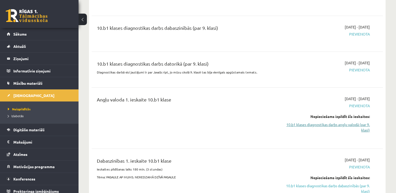
click at [356, 125] on link "10.b1 klases diagnostikas darbs angļu valodā (par 9. klasi)" at bounding box center [327, 127] width 86 height 11
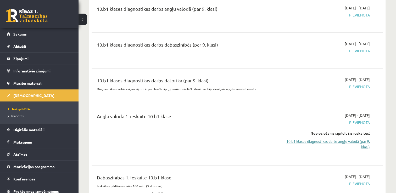
click at [354, 141] on link "10.b1 klases diagnostikas darbs angļu valodā (par 9. klasi)" at bounding box center [327, 144] width 86 height 11
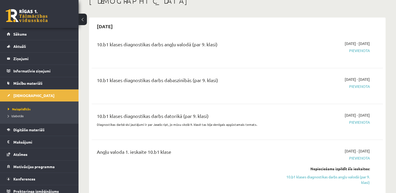
scroll to position [105, 0]
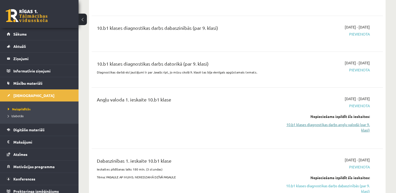
click at [332, 125] on link "10.b1 klases diagnostikas darbs angļu valodā (par 9. klasi)" at bounding box center [327, 127] width 86 height 11
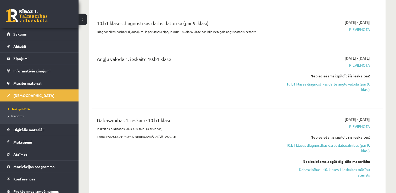
scroll to position [167, 0]
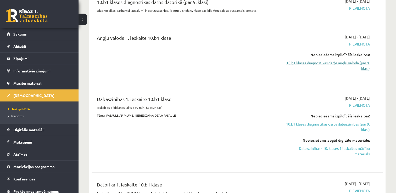
click at [359, 60] on link "10.b1 klases diagnostikas darbs angļu valodā (par 9. klasi)" at bounding box center [327, 65] width 86 height 11
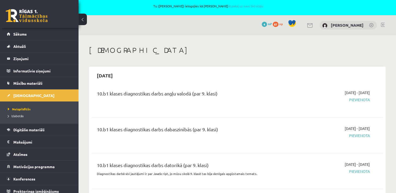
scroll to position [0, 0]
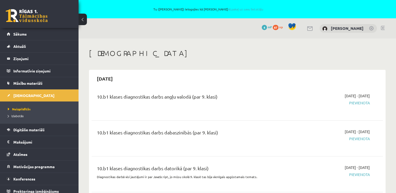
click at [42, 28] on div "0 Dāvanas 4 mP 87 xp" at bounding box center [39, 14] width 79 height 28
click at [37, 35] on link "Sākums" at bounding box center [39, 34] width 65 height 12
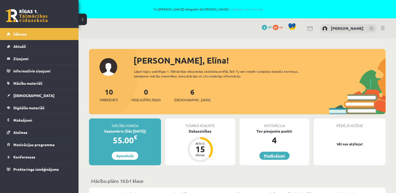
click at [276, 154] on link "Piedāvājumi" at bounding box center [275, 156] width 30 height 8
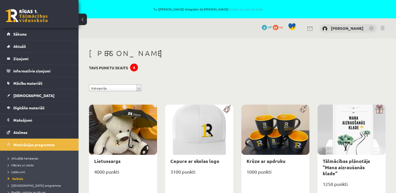
click at [134, 67] on div "4" at bounding box center [134, 68] width 8 height 8
click at [63, 37] on link "Sākums" at bounding box center [39, 34] width 65 height 12
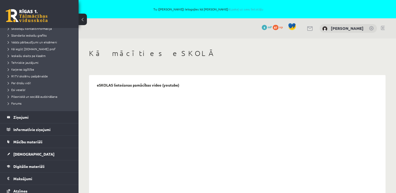
scroll to position [99, 0]
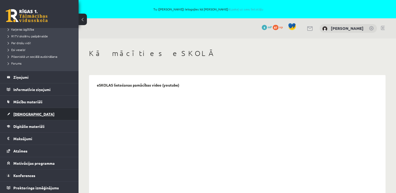
click at [24, 117] on link "[DEMOGRAPHIC_DATA]" at bounding box center [39, 114] width 65 height 12
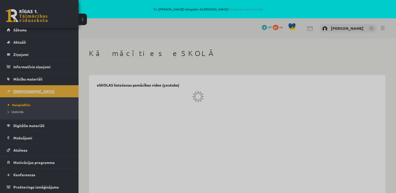
scroll to position [3, 0]
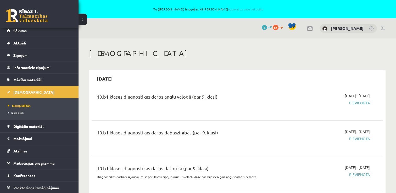
click at [21, 112] on span "Izlabotās" at bounding box center [16, 113] width 16 height 4
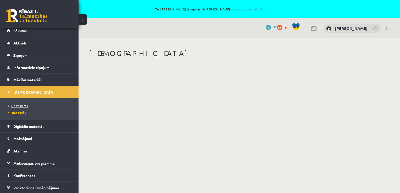
click at [21, 107] on link "Neizpildītās" at bounding box center [40, 105] width 65 height 5
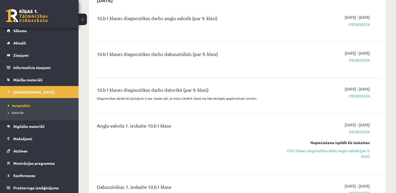
scroll to position [105, 0]
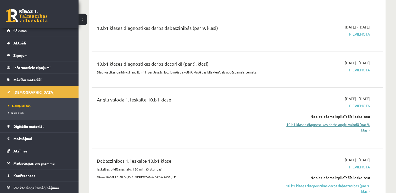
click at [336, 124] on link "10.b1 klases diagnostikas darbs angļu valodā (par 9. klasi)" at bounding box center [327, 127] width 86 height 11
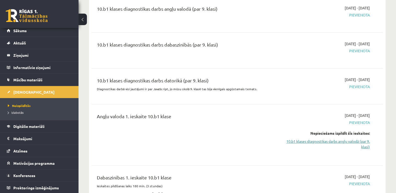
click at [328, 145] on link "10.b1 klases diagnostikas darbs angļu valodā (par 9. klasi)" at bounding box center [327, 144] width 86 height 11
click at [329, 142] on link "10.b1 klases diagnostikas darbs angļu valodā (par 9. klasi)" at bounding box center [327, 144] width 86 height 11
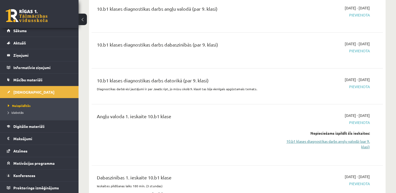
click at [329, 142] on link "10.b1 klases diagnostikas darbs angļu valodā (par 9. klasi)" at bounding box center [327, 144] width 86 height 11
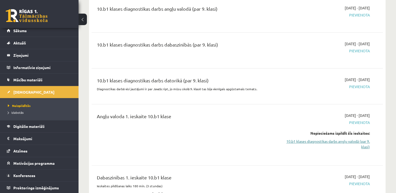
click at [329, 142] on link "10.b1 klases diagnostikas darbs angļu valodā (par 9. klasi)" at bounding box center [327, 144] width 86 height 11
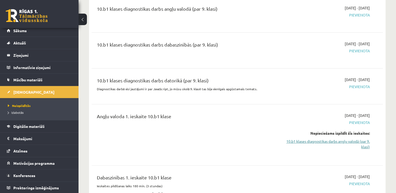
click at [329, 142] on link "10.b1 klases diagnostikas darbs angļu valodā (par 9. klasi)" at bounding box center [327, 144] width 86 height 11
click at [355, 122] on span "Pievienota" at bounding box center [327, 123] width 86 height 6
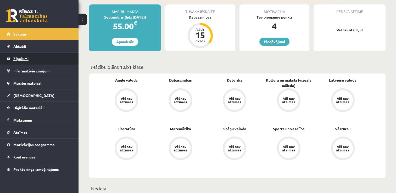
scroll to position [59, 0]
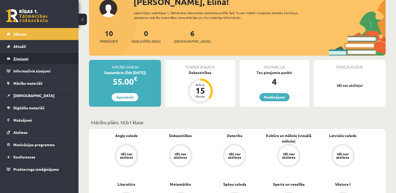
click at [30, 57] on legend "Ziņojumi 0" at bounding box center [42, 59] width 59 height 12
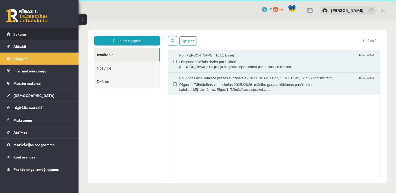
click at [34, 36] on link "Sākums" at bounding box center [39, 34] width 65 height 12
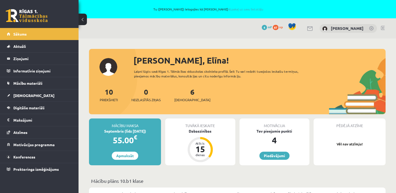
click at [31, 81] on span "Mācību materiāli" at bounding box center [27, 83] width 29 height 5
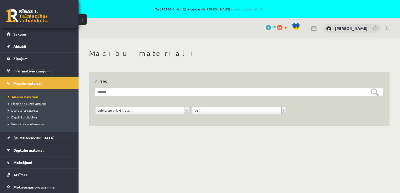
click at [25, 102] on span "Pieslēgties Uzdevumiem" at bounding box center [27, 104] width 38 height 4
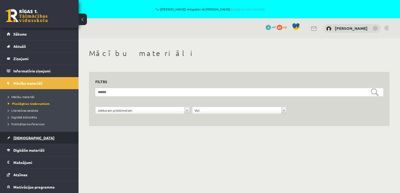
click at [23, 134] on link "[DEMOGRAPHIC_DATA]" at bounding box center [39, 138] width 65 height 12
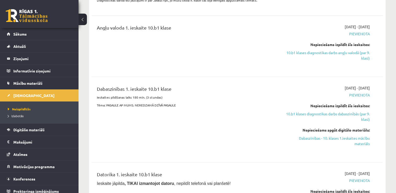
scroll to position [183, 0]
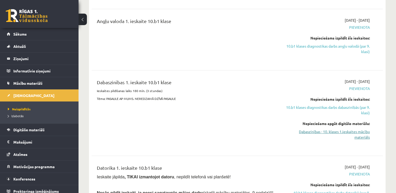
click at [312, 133] on link "Dabaszinības - 10. klases 1.ieskaites mācību materiāls" at bounding box center [327, 134] width 86 height 11
click at [347, 133] on link "Dabaszinības - 10. klases 1.ieskaites mācību materiāls" at bounding box center [327, 134] width 86 height 11
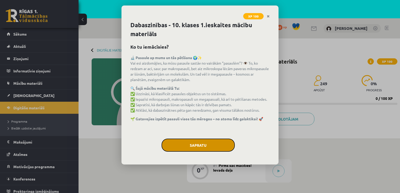
click at [193, 141] on button "Sapratu" at bounding box center [198, 145] width 73 height 13
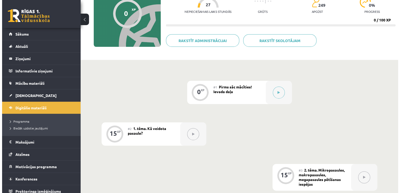
scroll to position [20, 0]
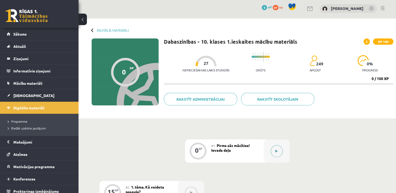
click at [275, 148] on button at bounding box center [277, 151] width 12 height 12
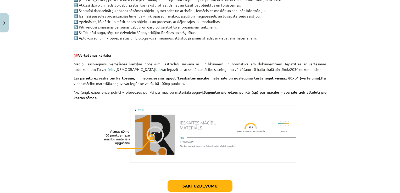
scroll to position [412, 0]
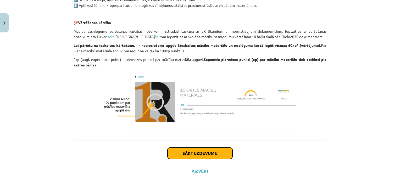
click at [200, 150] on button "Sākt uzdevumu" at bounding box center [200, 154] width 65 height 12
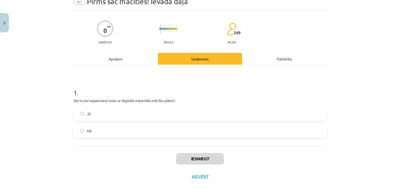
scroll to position [29, 0]
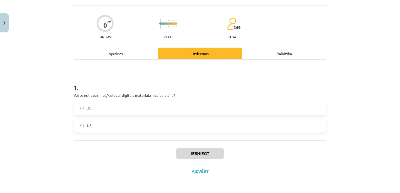
click at [99, 107] on label "Jā" at bounding box center [200, 108] width 252 height 13
click at [182, 152] on button "Iesniegt" at bounding box center [200, 154] width 48 height 12
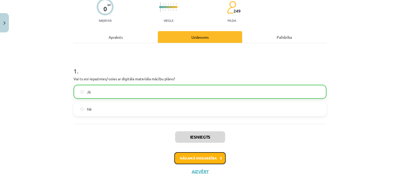
click at [194, 157] on button "Nākamā nodarbība" at bounding box center [199, 158] width 51 height 12
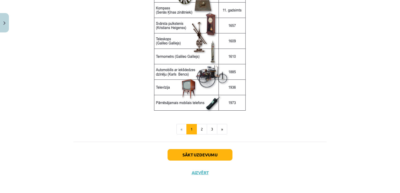
scroll to position [704, 0]
click at [201, 149] on button "Sākt uzdevumu" at bounding box center [200, 155] width 65 height 12
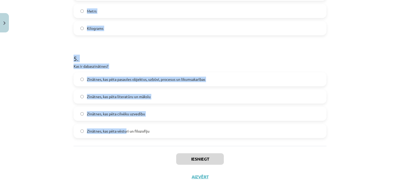
scroll to position [476, 0]
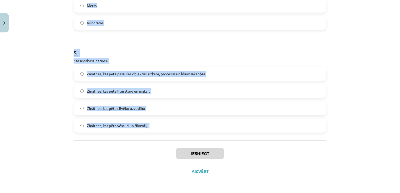
drag, startPoint x: 71, startPoint y: 111, endPoint x: 149, endPoint y: 124, distance: 79.0
drag, startPoint x: 149, startPoint y: 124, endPoint x: 143, endPoint y: 127, distance: 6.5
copy form "Kas ir megapasaule? Ķīmiskās vielas un to savienojumi Dzīvnieku un augu pasaule…"
click at [74, 83] on div "Zinātnes, kas pēta pasaules objektus, uzbūvi, procesus un likumsakarības Zinātn…" at bounding box center [200, 100] width 253 height 66
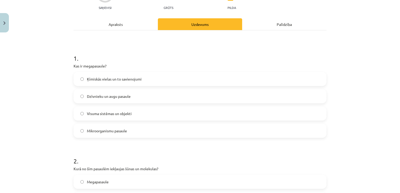
scroll to position [57, 0]
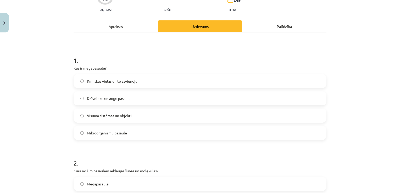
click at [121, 118] on span "Visuma sistēmas un objekti" at bounding box center [109, 116] width 45 height 6
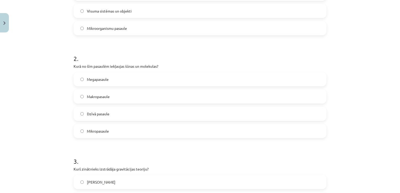
click at [99, 133] on span "Mikropasaule" at bounding box center [98, 132] width 22 height 6
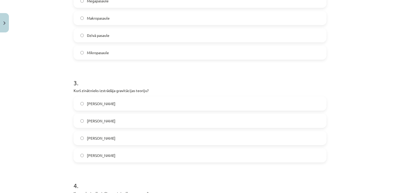
click at [99, 140] on span "Īzaks Ņūtons" at bounding box center [101, 139] width 29 height 6
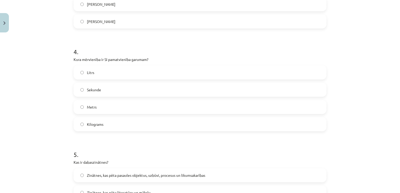
scroll to position [397, 0]
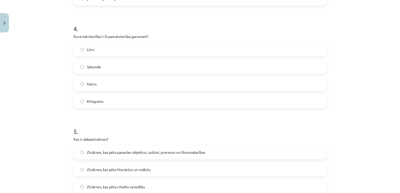
click at [90, 84] on span "Metrs" at bounding box center [92, 84] width 10 height 6
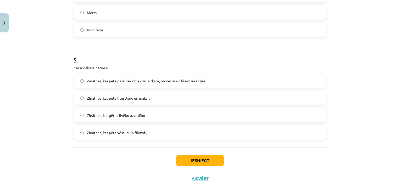
scroll to position [476, 0]
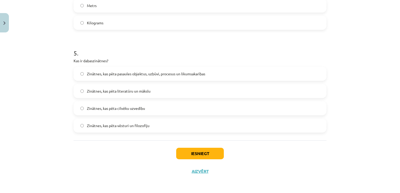
click at [145, 72] on span "Zinātnes, kas pēta pasaules objektus, uzbūvi, procesus un likumsakarības" at bounding box center [146, 74] width 118 height 6
click at [189, 156] on button "Iesniegt" at bounding box center [200, 154] width 48 height 12
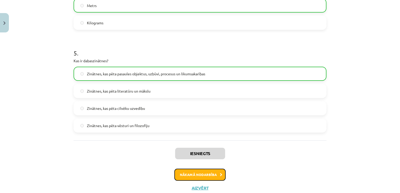
click at [200, 177] on button "Nākamā nodarbība" at bounding box center [199, 175] width 51 height 12
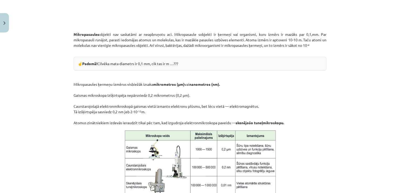
scroll to position [432, 0]
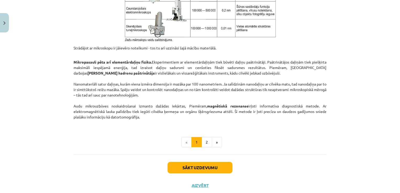
click at [202, 174] on div "Sākt uzdevumu Aizvērt" at bounding box center [200, 173] width 253 height 37
click at [204, 168] on button "Sākt uzdevumu" at bounding box center [200, 168] width 65 height 12
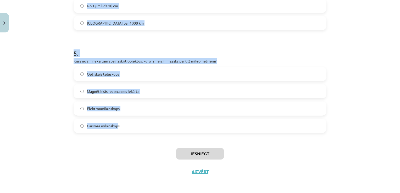
scroll to position [484, 0]
drag, startPoint x: 72, startPoint y: 121, endPoint x: 124, endPoint y: 129, distance: 53.6
drag, startPoint x: 124, startPoint y: 129, endPoint x: 110, endPoint y: 126, distance: 14.7
copy form "Kura ierīce tika izveidota, lai novērotu atomus? Skenējošais tuneļmikroskops Ra…"
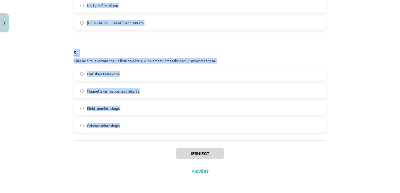
click at [63, 81] on div "Mācību tēma: Dabaszinības - 10. klases 1.ieskaites mācību materiāls #3 2. tēma.…" at bounding box center [200, 96] width 400 height 193
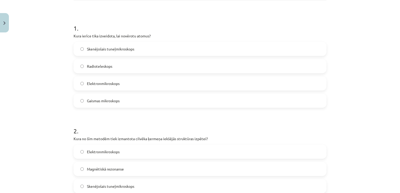
scroll to position [65, 0]
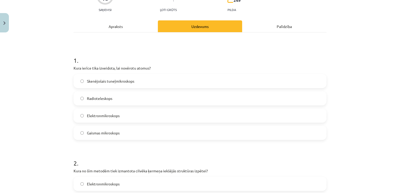
click at [124, 79] on span "Skenējošais tuneļmikroskops" at bounding box center [110, 82] width 47 height 6
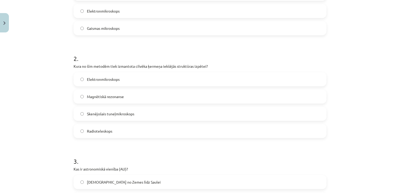
click at [138, 100] on label "Magnētiskā rezonanse" at bounding box center [200, 96] width 252 height 13
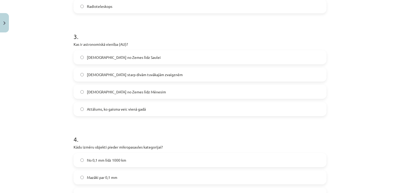
scroll to position [301, 0]
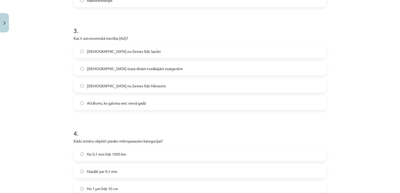
click at [125, 51] on span "Attālums no Zemes līdz Saulei" at bounding box center [124, 52] width 74 height 6
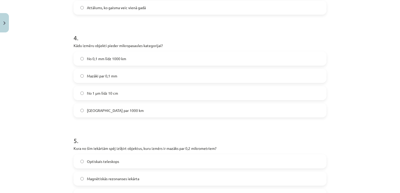
scroll to position [406, 0]
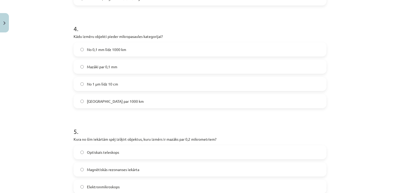
click at [110, 68] on span "Mazāki par 0,1 mm" at bounding box center [102, 67] width 30 height 6
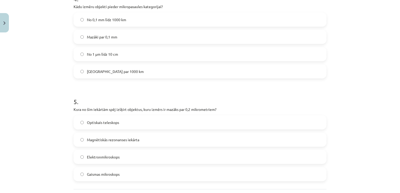
scroll to position [484, 0]
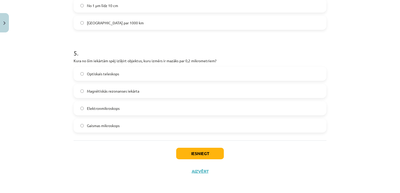
click at [97, 104] on label "Elektronmikroskops" at bounding box center [200, 108] width 252 height 13
click at [192, 150] on button "Iesniegt" at bounding box center [200, 154] width 48 height 12
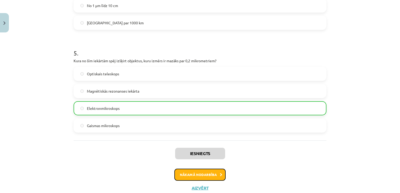
click at [200, 174] on button "Nākamā nodarbība" at bounding box center [199, 175] width 51 height 12
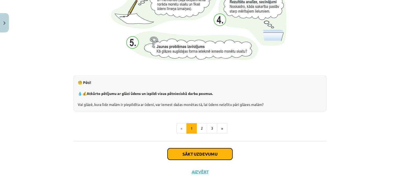
click at [203, 157] on button "Sākt uzdevumu" at bounding box center [200, 155] width 65 height 12
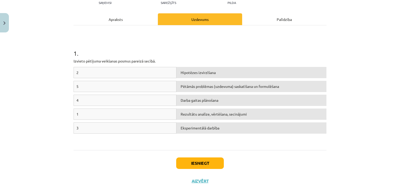
scroll to position [65, 0]
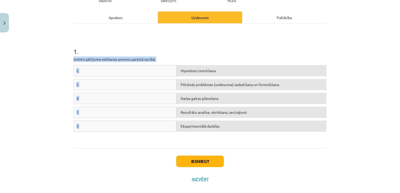
drag, startPoint x: 69, startPoint y: 58, endPoint x: 287, endPoint y: 135, distance: 231.3
click at [287, 135] on div "5 XP Saņemsi Sarežģīts 249 pilda Apraksts Uzdevums Palīdzība 1 . Izvieto pētīju…" at bounding box center [199, 78] width 259 height 219
drag, startPoint x: 287, startPoint y: 135, endPoint x: 296, endPoint y: 160, distance: 26.8
click at [296, 160] on div "Iesniegt Aizvērt" at bounding box center [200, 167] width 253 height 37
drag, startPoint x: 138, startPoint y: 109, endPoint x: 147, endPoint y: 98, distance: 14.2
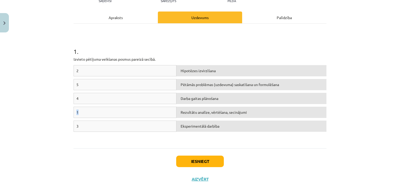
click at [147, 98] on div "2 Hipotēzes izvirzīšana 5 Pētāmās problēmas (uzdevuma) saskatīšana un formulēša…" at bounding box center [200, 104] width 253 height 79
click at [81, 109] on div "1" at bounding box center [125, 112] width 103 height 11
drag, startPoint x: 75, startPoint y: 111, endPoint x: 133, endPoint y: 98, distance: 59.6
click at [133, 98] on div "2 Hipotēzes izvirzīšana 5 Pētāmās problēmas (uzdevuma) saskatīšana un formulēša…" at bounding box center [200, 104] width 253 height 79
drag, startPoint x: 133, startPoint y: 98, endPoint x: 137, endPoint y: 109, distance: 11.2
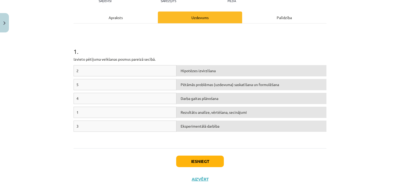
click at [133, 111] on div "1" at bounding box center [125, 112] width 103 height 11
click at [198, 82] on div "Pētāmās problēmas (uzdevuma) saskatīšana un formulēšana" at bounding box center [252, 84] width 150 height 11
click at [221, 84] on div "Pētāmās problēmas (uzdevuma) saskatīšana un formulēšana" at bounding box center [252, 84] width 150 height 11
click at [207, 161] on button "Iesniegt" at bounding box center [200, 162] width 48 height 12
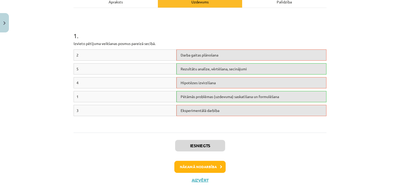
scroll to position [90, 0]
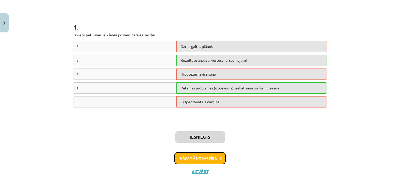
click at [206, 156] on button "Nākamā nodarbība" at bounding box center [199, 158] width 51 height 12
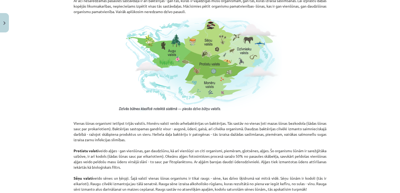
scroll to position [490, 0]
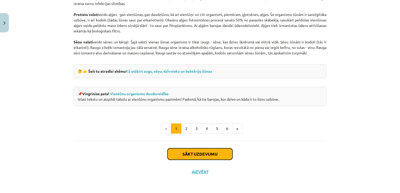
click at [207, 153] on button "Sākt uzdevumu" at bounding box center [200, 155] width 65 height 12
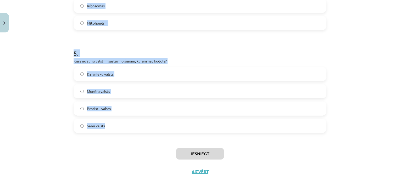
scroll to position [476, 0]
drag, startPoint x: 70, startPoint y: 112, endPoint x: 116, endPoint y: 121, distance: 45.9
drag, startPoint x: 116, startPoint y: 121, endPoint x: 99, endPoint y: 60, distance: 62.9
copy form "Kuru funkciju veic Goldži komplekss šūnā? Šķiro un transportē sintezētās vielas…"
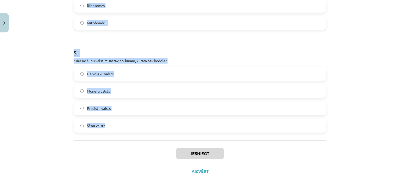
click at [47, 94] on div "Mācību tēma: Dabaszinības - 10. klases 1.ieskaites mācību materiāls #5 4. tēma.…" at bounding box center [200, 96] width 400 height 193
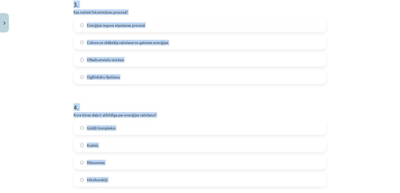
click at [47, 94] on div "Mācību tēma: Dabaszinības - 10. klases 1.ieskaites mācību materiāls #5 4. tēma.…" at bounding box center [200, 96] width 400 height 193
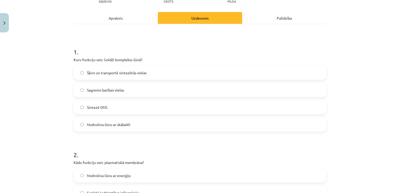
scroll to position [57, 0]
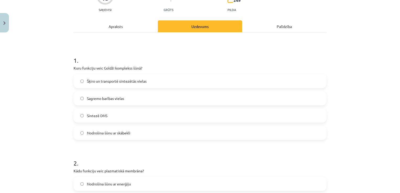
click at [109, 84] on label "Šķiro un transportē sintezētās vielas" at bounding box center [200, 81] width 252 height 13
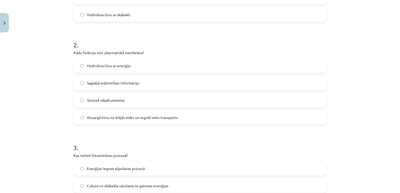
scroll to position [188, 0]
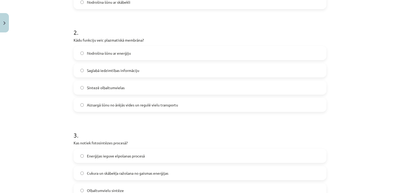
click at [19, 123] on div "Mācību tēma: Dabaszinības - 10. klases 1.ieskaites mācību materiāls #5 4. tēma.…" at bounding box center [200, 96] width 400 height 193
click at [105, 103] on span "Aizsargā šūnu no ārējās vides un regulē vielu transportu" at bounding box center [132, 105] width 91 height 6
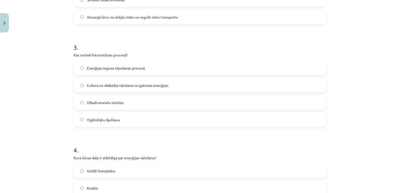
scroll to position [292, 0]
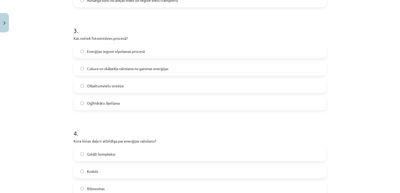
click at [120, 67] on span "Cukura un skābekļa ražošana no gaismas enerģijas" at bounding box center [127, 69] width 81 height 6
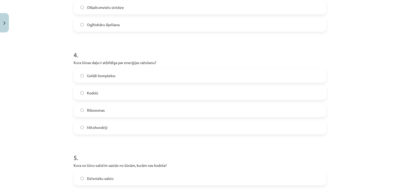
scroll to position [423, 0]
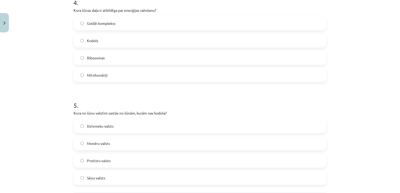
click at [100, 74] on span "Mitohondriji" at bounding box center [97, 76] width 21 height 6
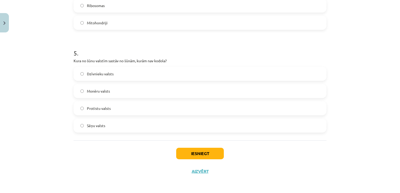
click at [96, 86] on label "Monēru valsts" at bounding box center [200, 91] width 252 height 13
click at [186, 152] on button "Iesniegt" at bounding box center [200, 154] width 48 height 12
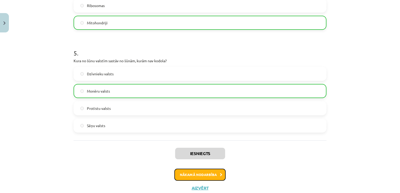
click at [183, 179] on button "Nākamā nodarbība" at bounding box center [199, 175] width 51 height 12
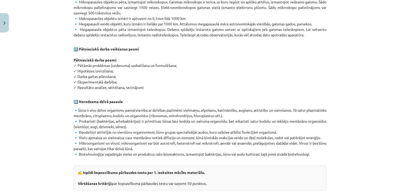
scroll to position [310, 0]
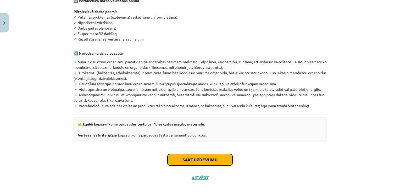
click at [175, 155] on button "Sākt uzdevumu" at bounding box center [200, 160] width 65 height 12
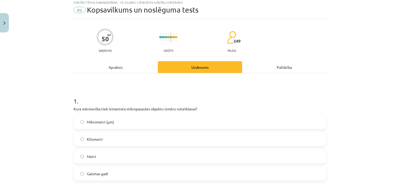
scroll to position [13, 0]
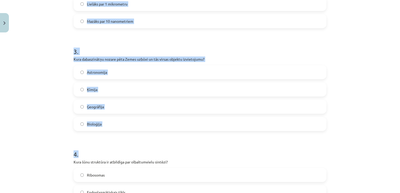
drag, startPoint x: 71, startPoint y: 111, endPoint x: 110, endPoint y: 128, distance: 42.7
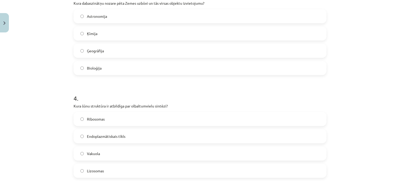
click at [110, 128] on div "Ribosomas Endoplazmātiskais tīkls Vakuola Lizosomas" at bounding box center [200, 145] width 253 height 66
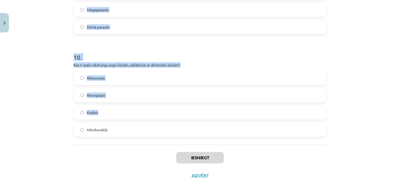
scroll to position [990, 0]
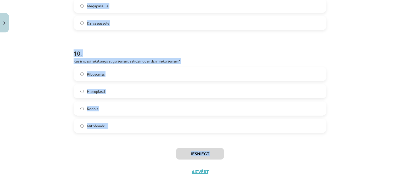
drag, startPoint x: 70, startPoint y: 83, endPoint x: 140, endPoint y: 163, distance: 106.2
drag, startPoint x: 140, startPoint y: 163, endPoint x: 100, endPoint y: 125, distance: 55.0
copy div "Kura mērvienība tiek izmantota mikropasaules objektu izmēru noteikšanai? Mikrom…"
click at [0, 139] on html "Tu (Irina Jarošenko) ielogojies kā Elīna Kivriņa Atpakaļ uz savu lietotāju 0 Dā…" at bounding box center [200, 76] width 400 height 193
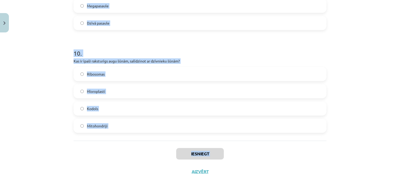
click at [20, 126] on div "Mācību tēma: Dabaszinības - 10. klases 1.ieskaites mācību materiāls #6 Kopsavil…" at bounding box center [200, 96] width 400 height 193
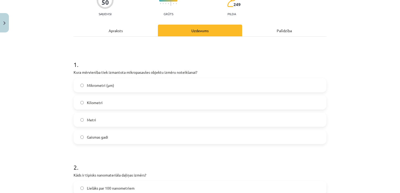
click at [101, 84] on span "Mikrometri (μm)" at bounding box center [100, 86] width 27 height 6
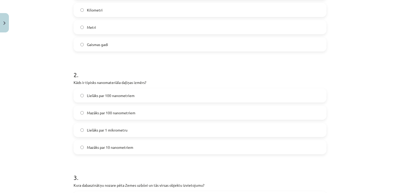
scroll to position [157, 0]
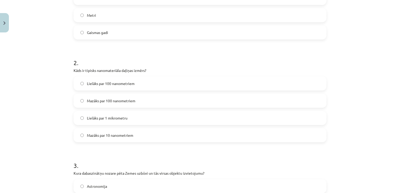
click at [120, 100] on span "Mazāks par 100 nanometriem" at bounding box center [111, 101] width 48 height 6
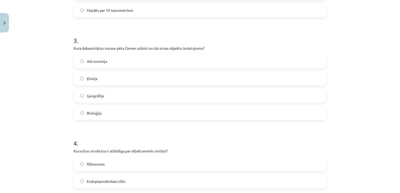
scroll to position [288, 0]
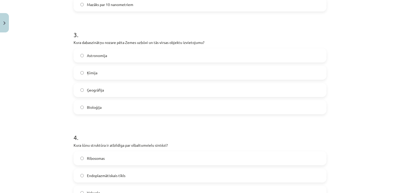
click at [91, 91] on span "Ģeogrāfija" at bounding box center [95, 91] width 17 height 6
click at [96, 155] on label "Ribosomas" at bounding box center [200, 158] width 252 height 13
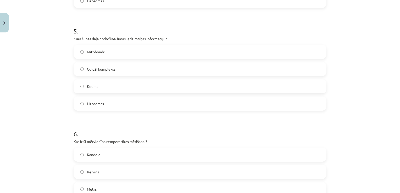
click at [100, 84] on label "Kodols" at bounding box center [200, 86] width 252 height 13
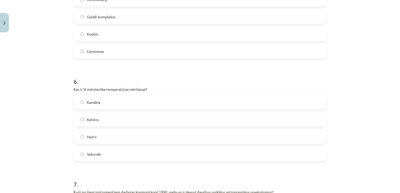
click at [92, 118] on span "Kelvins" at bounding box center [93, 120] width 12 height 6
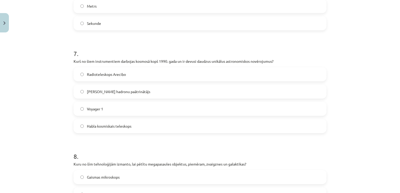
scroll to position [707, 0]
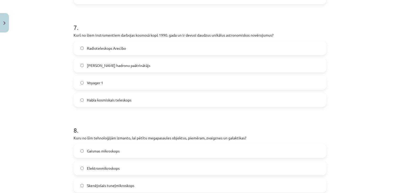
click at [102, 106] on label "Habla kosmiskais teleskops" at bounding box center [200, 100] width 252 height 13
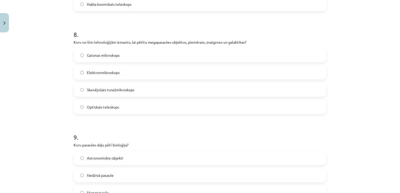
scroll to position [812, 0]
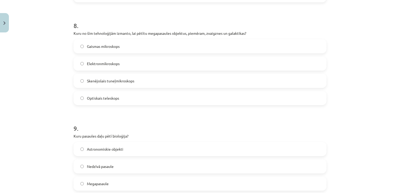
click at [98, 103] on label "Optiskais teleskops" at bounding box center [200, 98] width 252 height 13
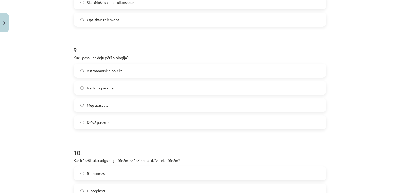
click at [98, 120] on span "Dzīvā pasaule" at bounding box center [98, 123] width 23 height 6
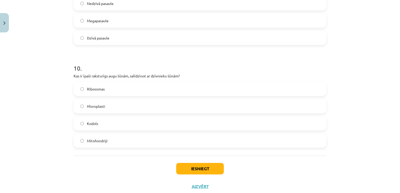
scroll to position [990, 0]
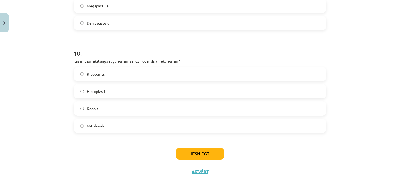
click at [106, 89] on label "Hloroplasti" at bounding box center [200, 91] width 252 height 13
click at [196, 152] on button "Iesniegt" at bounding box center [200, 154] width 48 height 12
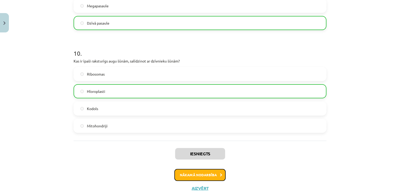
click at [203, 178] on button "Nākamā nodarbība" at bounding box center [199, 175] width 51 height 12
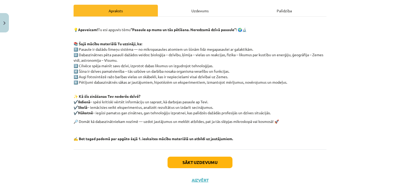
scroll to position [81, 0]
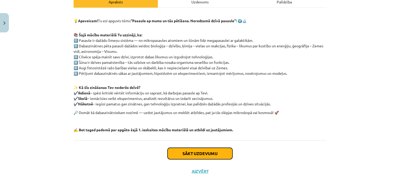
click at [199, 150] on button "Sākt uzdevumu" at bounding box center [200, 154] width 65 height 12
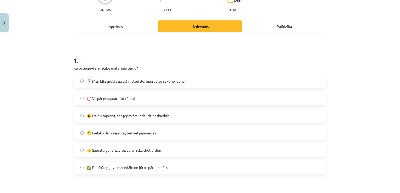
scroll to position [65, 0]
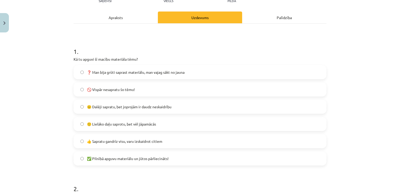
click at [172, 143] on label "👍 Sapratu gandrīz visu, varu izskaidrot citiem" at bounding box center [200, 141] width 252 height 13
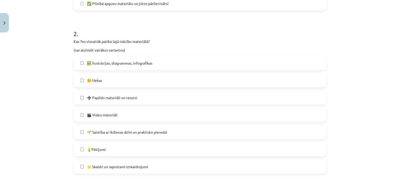
scroll to position [223, 0]
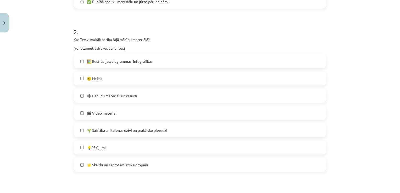
click at [97, 143] on label "💡Pētījumi" at bounding box center [200, 147] width 252 height 13
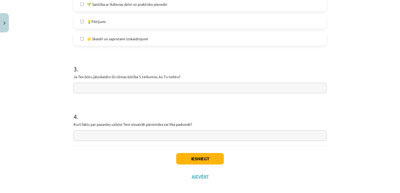
scroll to position [354, 0]
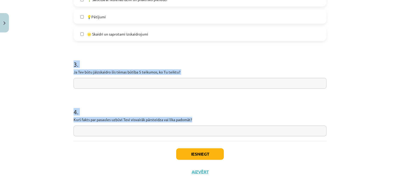
drag, startPoint x: 70, startPoint y: 62, endPoint x: 202, endPoint y: 117, distance: 142.8
drag, startPoint x: 202, startPoint y: 117, endPoint x: 181, endPoint y: 119, distance: 21.3
copy form "3 . Ja Tev būtu jāizskaidro šīs tēmas būtība 5 teikumos, ko Tu teiktu? 4 . Kurš…"
click at [126, 80] on input "text" at bounding box center [200, 83] width 253 height 11
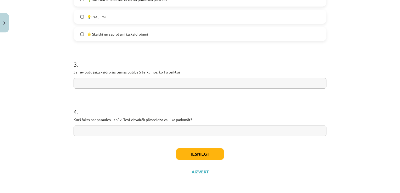
paste input "**********"
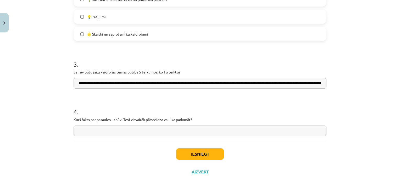
scroll to position [0, 423]
click at [94, 83] on input "**********" at bounding box center [200, 83] width 253 height 11
drag, startPoint x: 77, startPoint y: 85, endPoint x: 51, endPoint y: 91, distance: 25.9
click at [51, 91] on div "Mācību tēma: Dabaszinības - 10. klases 1.ieskaites mācību materiāls #7 Temata a…" at bounding box center [200, 96] width 400 height 193
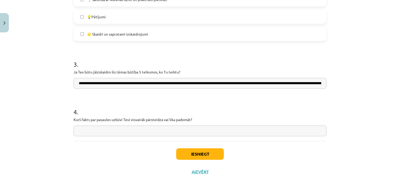
click at [93, 81] on input "**********" at bounding box center [200, 83] width 253 height 11
click at [118, 81] on input "**********" at bounding box center [200, 83] width 253 height 11
click at [153, 81] on input "**********" at bounding box center [200, 83] width 253 height 11
click at [286, 81] on input "**********" at bounding box center [200, 83] width 253 height 11
click at [284, 82] on input "**********" at bounding box center [200, 83] width 253 height 11
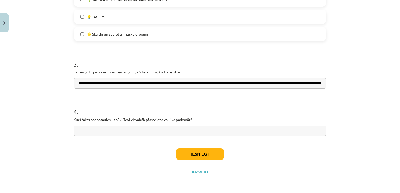
click at [317, 82] on input "**********" at bounding box center [200, 83] width 253 height 11
drag, startPoint x: 305, startPoint y: 83, endPoint x: 291, endPoint y: 84, distance: 13.6
click at [292, 86] on input "**********" at bounding box center [200, 83] width 253 height 11
click at [233, 82] on input "**********" at bounding box center [200, 83] width 253 height 11
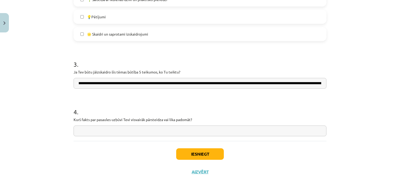
click at [172, 83] on input "**********" at bounding box center [200, 83] width 253 height 11
click at [248, 82] on input "**********" at bounding box center [200, 83] width 253 height 11
click at [311, 83] on input "**********" at bounding box center [200, 83] width 253 height 11
click at [318, 83] on input "**********" at bounding box center [200, 83] width 253 height 11
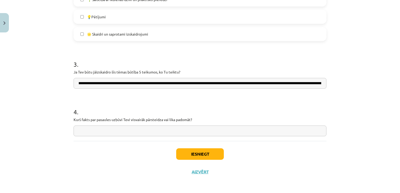
click at [302, 84] on input "**********" at bounding box center [200, 83] width 253 height 11
drag, startPoint x: 290, startPoint y: 83, endPoint x: 291, endPoint y: 80, distance: 3.6
click at [322, 81] on input "**********" at bounding box center [200, 83] width 253 height 11
click at [260, 83] on input "**********" at bounding box center [200, 83] width 253 height 11
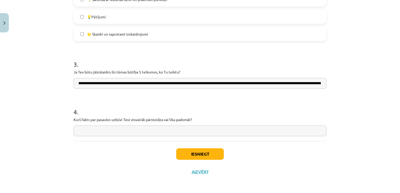
click at [225, 82] on input "**********" at bounding box center [200, 83] width 253 height 11
click at [315, 85] on input "**********" at bounding box center [200, 83] width 253 height 11
click at [330, 85] on div "Mācību tēma: Dabaszinības - 10. klases 1.ieskaites mācību materiāls #7 Temata a…" at bounding box center [200, 96] width 400 height 193
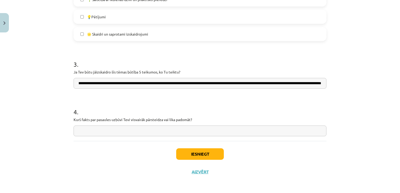
click at [309, 85] on input "**********" at bounding box center [200, 83] width 253 height 11
drag, startPoint x: 297, startPoint y: 81, endPoint x: 314, endPoint y: 90, distance: 19.2
click at [328, 88] on div "Mācību tēma: Dabaszinības - 10. klases 1.ieskaites mācību materiāls #7 Temata a…" at bounding box center [200, 96] width 400 height 193
type input "**********"
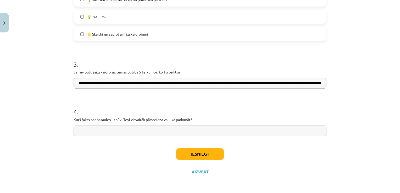
scroll to position [0, 0]
paste input "**********"
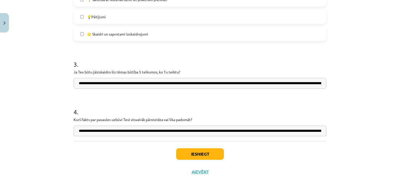
drag, startPoint x: 110, startPoint y: 129, endPoint x: 58, endPoint y: 129, distance: 51.1
click at [58, 129] on div "Mācību tēma: Dabaszinības - 10. klases 1.ieskaites mācību materiāls #7 Temata a…" at bounding box center [200, 96] width 400 height 193
click at [68, 152] on div "Mācību tēma: Dabaszinības - 10. klases 1.ieskaites mācību materiāls #7 Temata a…" at bounding box center [200, 96] width 400 height 193
drag, startPoint x: 215, startPoint y: 130, endPoint x: 57, endPoint y: 133, distance: 158.0
click at [57, 133] on div "Mācību tēma: Dabaszinības - 10. klases 1.ieskaites mācību materiāls #7 Temata a…" at bounding box center [200, 96] width 400 height 193
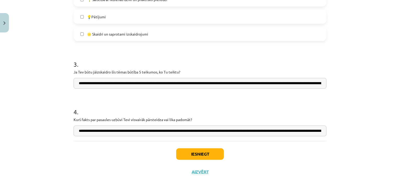
click at [65, 150] on div "Mācību tēma: Dabaszinības - 10. klases 1.ieskaites mācību materiāls #7 Temata a…" at bounding box center [200, 96] width 400 height 193
click at [285, 130] on input "**********" at bounding box center [200, 131] width 253 height 11
drag, startPoint x: 294, startPoint y: 131, endPoint x: 297, endPoint y: 138, distance: 7.0
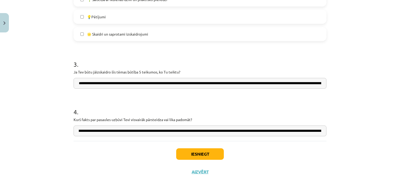
scroll to position [0, 0]
click at [301, 144] on div "Iesniegt Aizvērt" at bounding box center [200, 159] width 253 height 37
drag, startPoint x: 264, startPoint y: 129, endPoint x: 348, endPoint y: 131, distance: 83.6
click at [348, 131] on div "Mācību tēma: Dabaszinības - 10. klases 1.ieskaites mācību materiāls #7 Temata a…" at bounding box center [200, 96] width 400 height 193
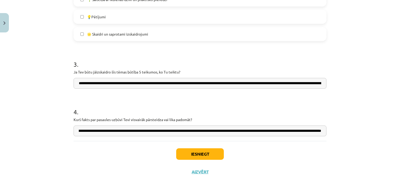
scroll to position [0, 0]
drag, startPoint x: 264, startPoint y: 128, endPoint x: 333, endPoint y: 137, distance: 69.9
click at [333, 137] on div "Mācību tēma: Dabaszinības - 10. klases 1.ieskaites mācību materiāls #7 Temata a…" at bounding box center [200, 96] width 400 height 193
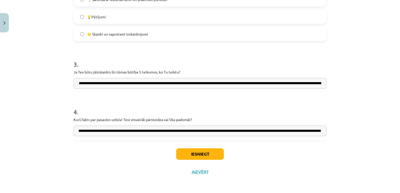
click at [315, 133] on input "**********" at bounding box center [200, 131] width 253 height 11
click at [318, 132] on input "**********" at bounding box center [200, 131] width 253 height 11
click at [205, 129] on input "**********" at bounding box center [200, 131] width 253 height 11
click at [190, 130] on input "**********" at bounding box center [200, 131] width 253 height 11
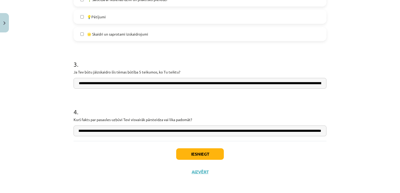
scroll to position [0, 314]
click at [78, 130] on input "**********" at bounding box center [200, 131] width 253 height 11
drag, startPoint x: 86, startPoint y: 130, endPoint x: 108, endPoint y: 138, distance: 23.7
click at [86, 130] on input "**********" at bounding box center [200, 131] width 253 height 11
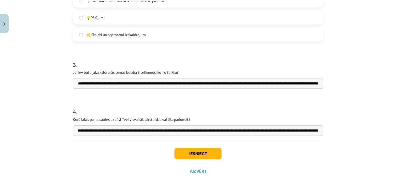
scroll to position [0, 0]
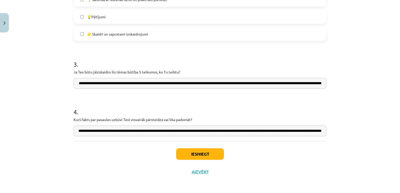
drag, startPoint x: 85, startPoint y: 129, endPoint x: 66, endPoint y: 132, distance: 19.8
click at [66, 132] on div "Mācību tēma: Dabaszinības - 10. klases 1.ieskaites mācību materiāls #7 Temata a…" at bounding box center [200, 96] width 400 height 193
click at [147, 132] on input "**********" at bounding box center [200, 131] width 253 height 11
type input "**********"
click at [211, 153] on button "Iesniegt" at bounding box center [200, 155] width 48 height 12
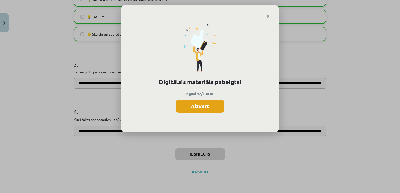
click at [217, 108] on button "Aizvērt" at bounding box center [200, 106] width 48 height 13
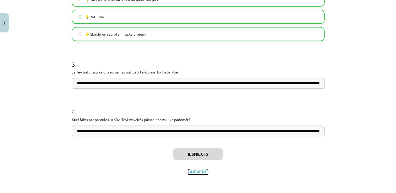
click at [200, 170] on button "Aizvērt" at bounding box center [198, 172] width 20 height 5
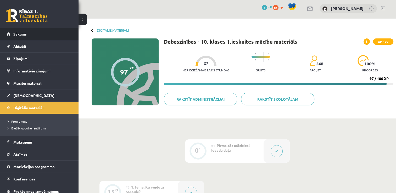
click at [40, 31] on link "Sākums" at bounding box center [39, 34] width 65 height 12
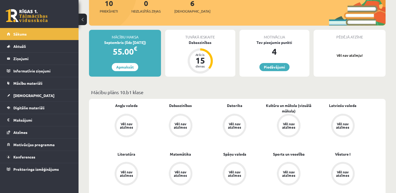
scroll to position [85, 0]
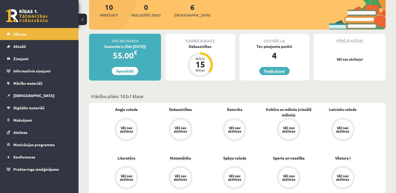
click at [271, 71] on link "Piedāvājumi" at bounding box center [275, 71] width 30 height 8
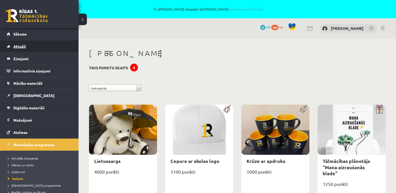
click at [43, 45] on link "Aktuāli" at bounding box center [39, 46] width 65 height 12
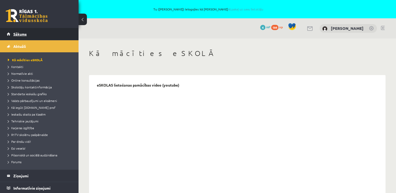
click at [32, 36] on link "Sākums" at bounding box center [39, 34] width 65 height 12
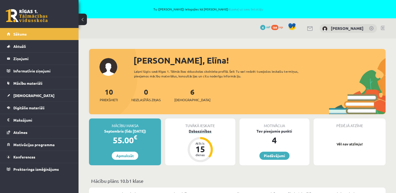
click at [202, 133] on div "Dabaszinības" at bounding box center [200, 132] width 70 height 6
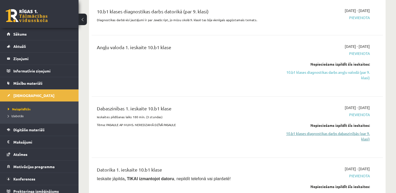
click at [332, 133] on link "10.b1 klases diagnostikas darbs dabaszinībās (par 9. klasi)" at bounding box center [327, 136] width 86 height 11
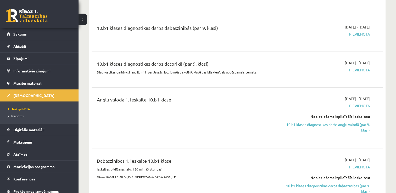
scroll to position [131, 0]
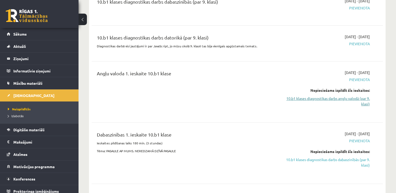
click at [313, 100] on link "10.b1 klases diagnostikas darbs angļu valodā (par 9. klasi)" at bounding box center [327, 101] width 86 height 11
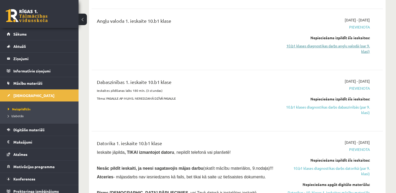
scroll to position [193, 0]
